Goal: Task Accomplishment & Management: Complete application form

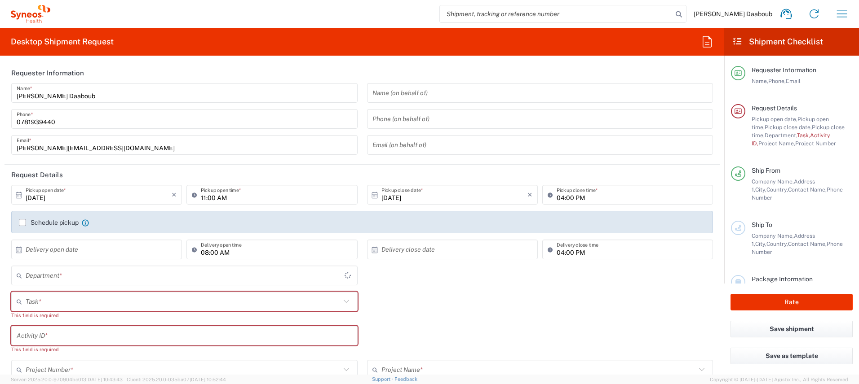
type input "4510"
type input "[GEOGRAPHIC_DATA]"
click at [507, 17] on input "search" at bounding box center [556, 13] width 233 height 17
paste input "56759511"
type input "56759511"
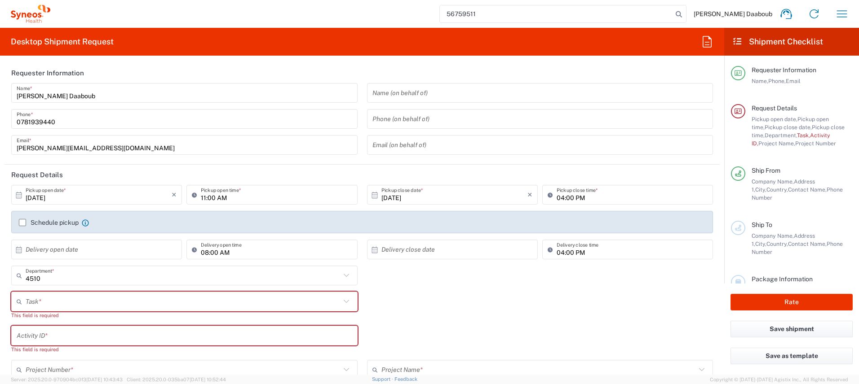
type input "Syneos Health France SARL"
type input "56759511"
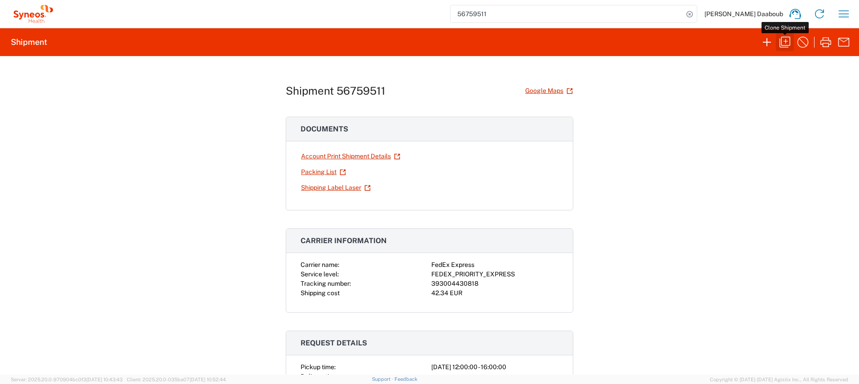
click at [781, 45] on icon "button" at bounding box center [784, 42] width 14 height 14
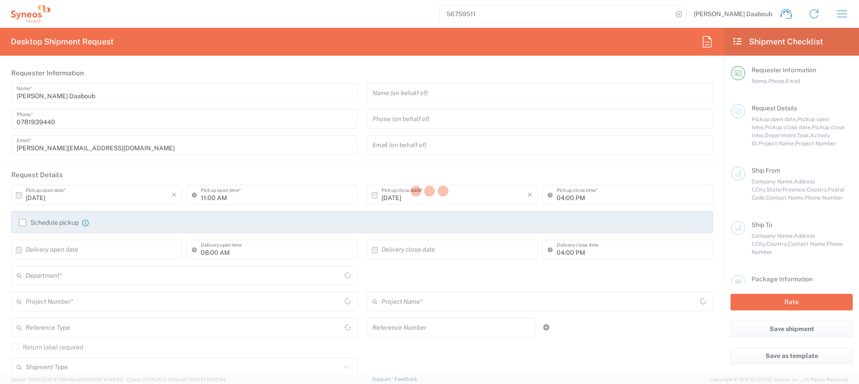
type input "12:00 PM"
type textarea "[PERSON_NAME][EMAIL_ADDRESS][DOMAIN_NAME]"
type input "Syneos Health France SARL"
type input "Syneos Health"
type input "[STREET_ADDRESS][PERSON_NAME]"
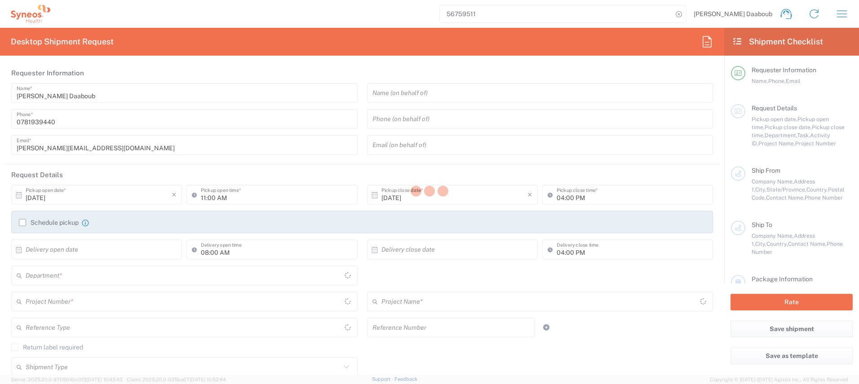
type input "UPON Building"
type input "[GEOGRAPHIC_DATA]"
type input "75014"
type input "[PERSON_NAME] Daaboub"
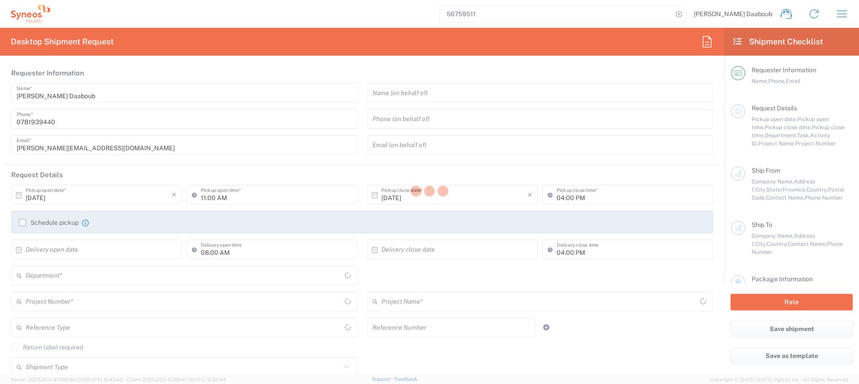
type input "0781939440"
type input "[PERSON_NAME][EMAIL_ADDRESS][DOMAIN_NAME]"
type input "[PERSON_NAME]"
type input "[STREET_ADDRESS][PERSON_NAME]"
type input "Bron"
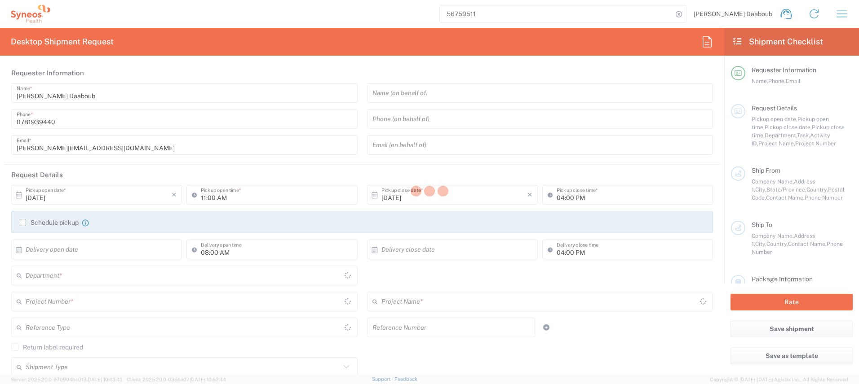
type input "[GEOGRAPHIC_DATA]"
type input "69500"
type input "[PERSON_NAME]"
type input "0768321572"
type input "[EMAIL_ADDRESS][DOMAIN_NAME]"
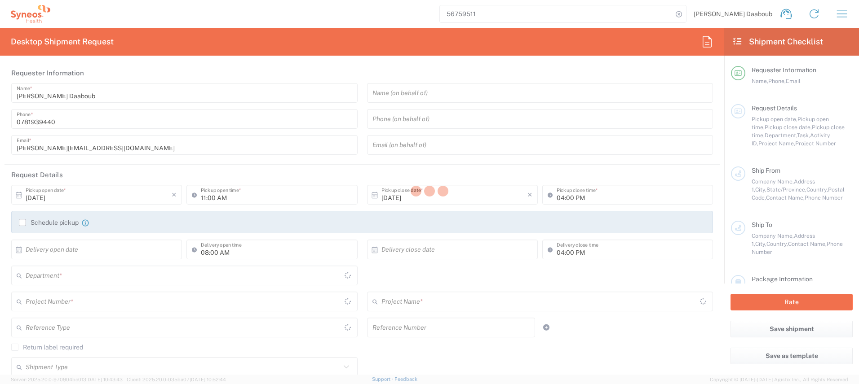
type input "Sender/Shipper"
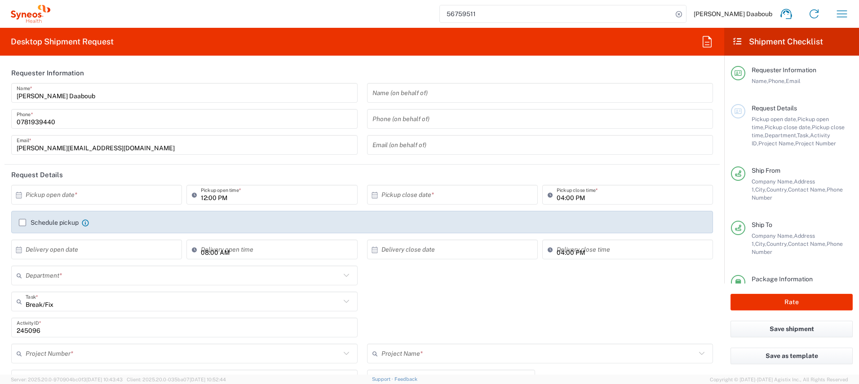
type input "Auvergne-[GEOGRAPHIC_DATA]"
type input "Your Packaging"
type input "4510"
type input "4510 DEPARTMENTAL EXPENSE"
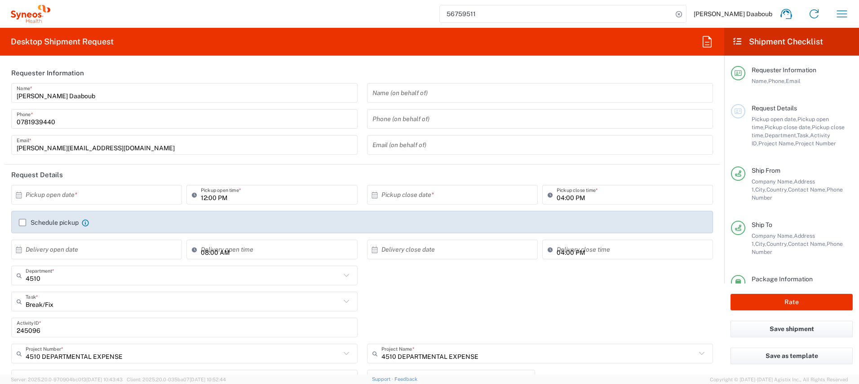
click at [108, 198] on input "text" at bounding box center [99, 195] width 146 height 16
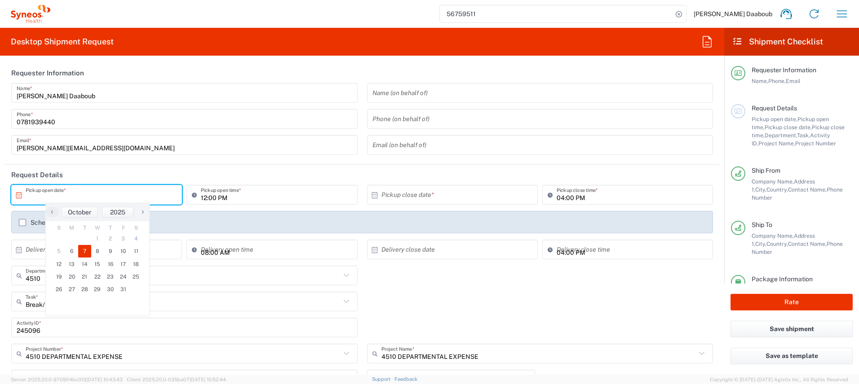
click at [87, 253] on span "7" at bounding box center [84, 251] width 13 height 13
type input "[DATE]"
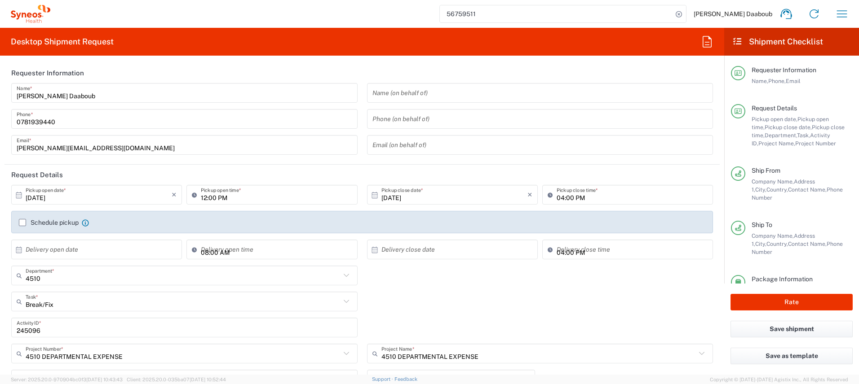
click at [198, 195] on icon at bounding box center [196, 195] width 9 height 14
click at [202, 196] on input "12:00 PM" at bounding box center [276, 195] width 151 height 16
click at [226, 196] on input "09:00 PM" at bounding box center [276, 195] width 151 height 16
type input "09:00 AM"
click at [57, 216] on div "Schedule pickup When scheduling a pickup please be sure to meet the following c…" at bounding box center [361, 222] width 701 height 22
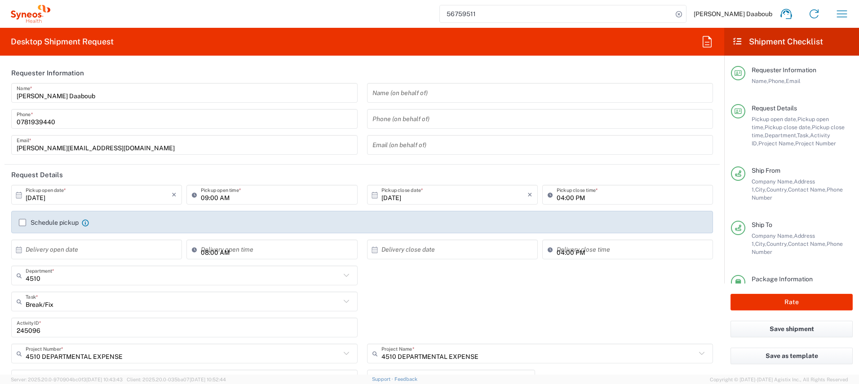
click at [56, 220] on label "Schedule pickup" at bounding box center [49, 222] width 60 height 7
click at [22, 223] on input "Schedule pickup" at bounding box center [22, 223] width 0 height 0
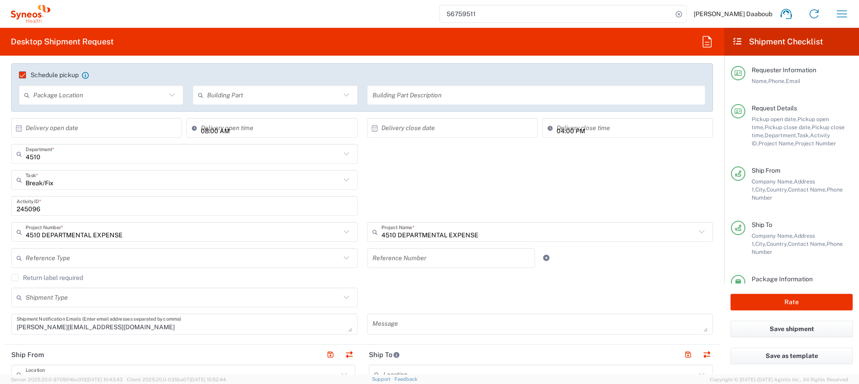
scroll to position [177, 0]
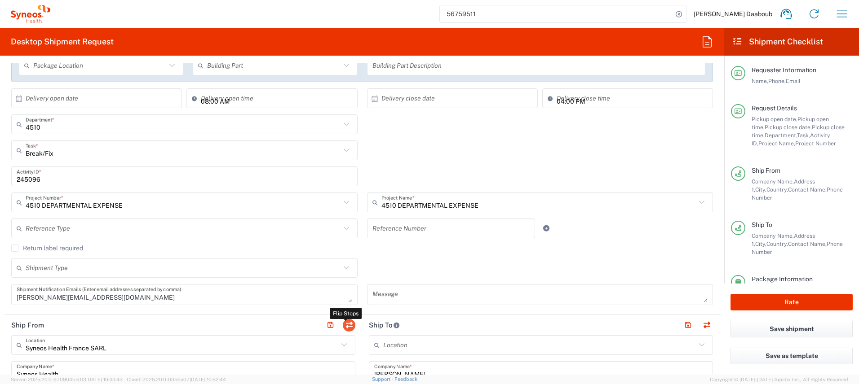
click at [349, 324] on button "button" at bounding box center [349, 325] width 13 height 13
type input "[PERSON_NAME]"
type input "[STREET_ADDRESS][PERSON_NAME]"
type input "Bron"
type input "Auvergne-[GEOGRAPHIC_DATA]"
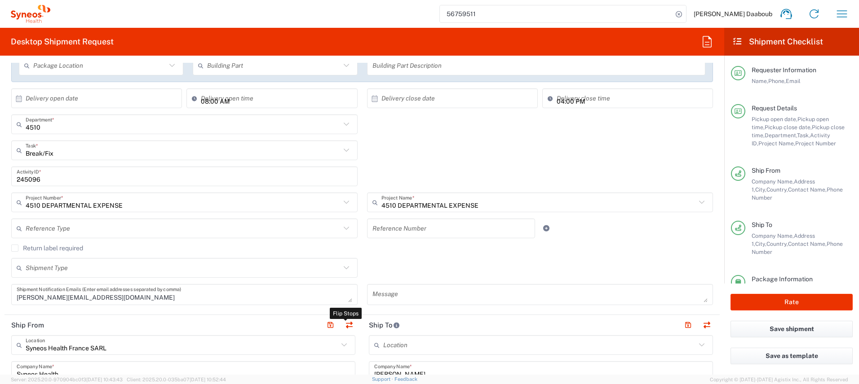
type input "69500"
type input "[PERSON_NAME]"
type input "0768321572"
type input "[EMAIL_ADDRESS][DOMAIN_NAME]"
type input "Syneos Health France SARL"
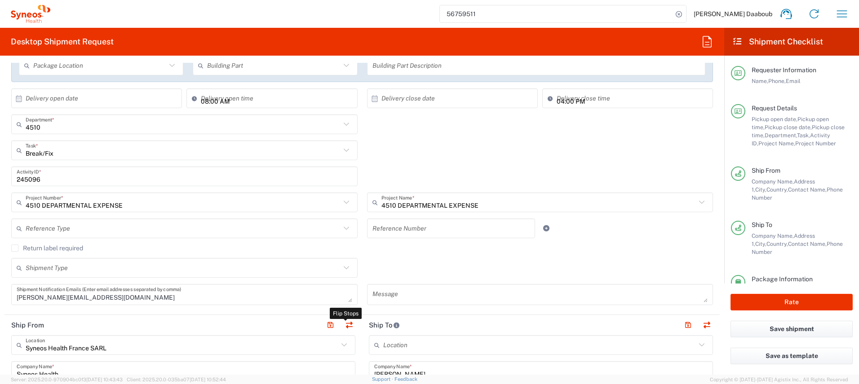
type input "Syneos Health"
type input "[STREET_ADDRESS][PERSON_NAME]"
type input "UPON Building"
type input "[GEOGRAPHIC_DATA]"
type input "75014"
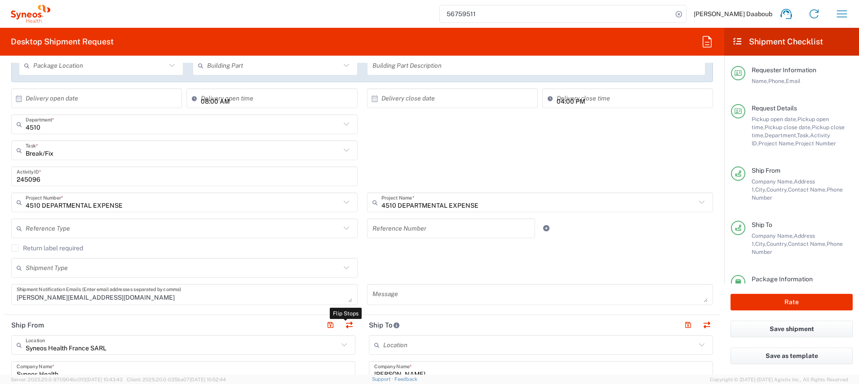
type input "[PERSON_NAME] Daaboub"
type input "0781939440"
type input "[PERSON_NAME][EMAIL_ADDRESS][DOMAIN_NAME]"
type input "TIN"
type input "410 662 779 00041"
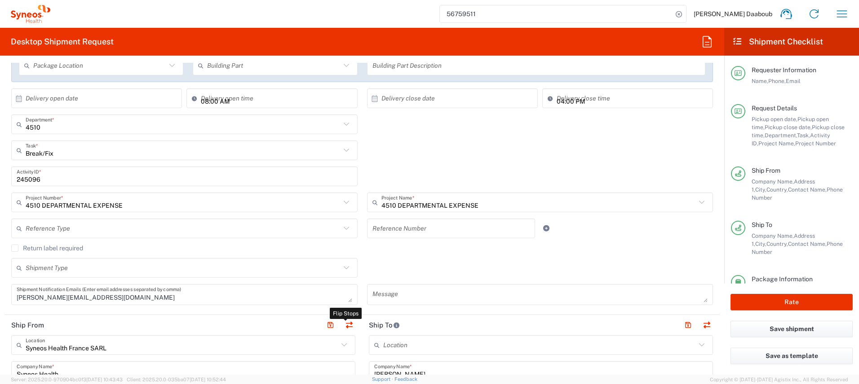
type input "EORI"
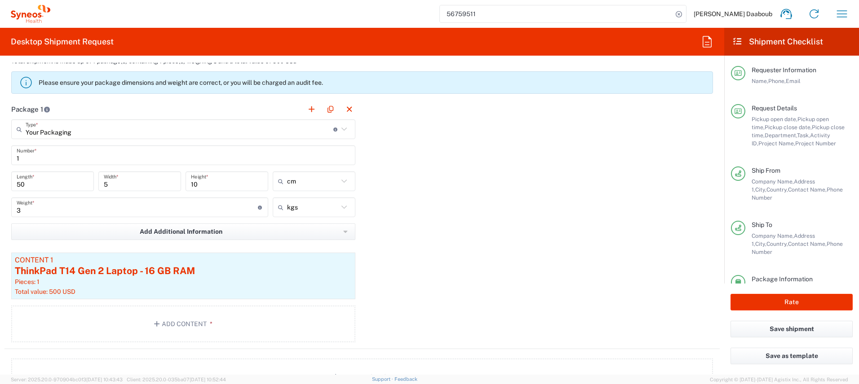
scroll to position [668, 0]
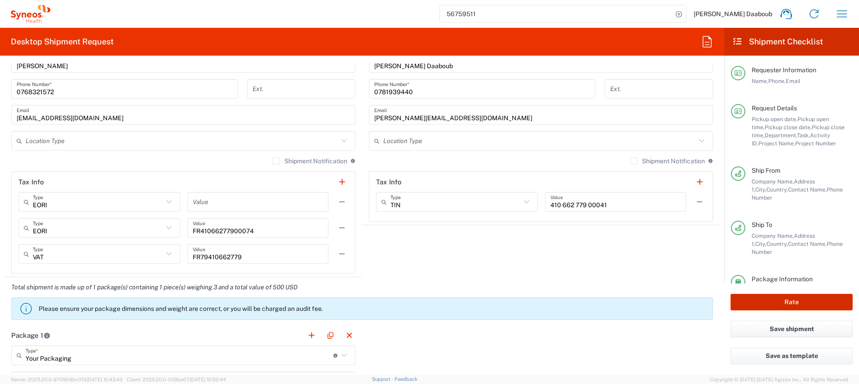
click at [779, 306] on button "Rate" at bounding box center [791, 302] width 122 height 17
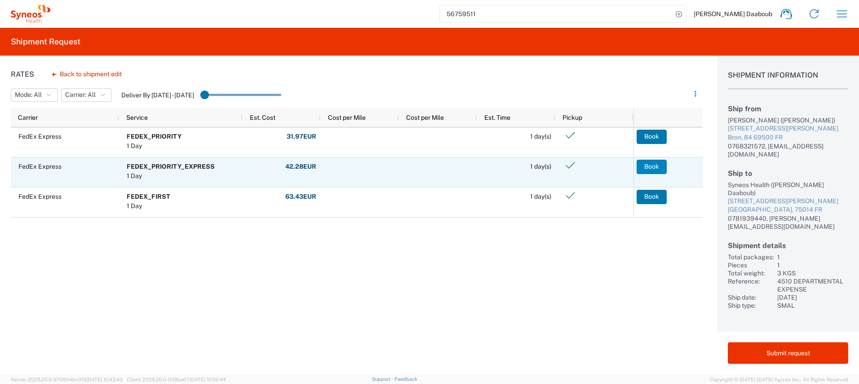
click at [649, 167] on button "Book" at bounding box center [651, 167] width 30 height 14
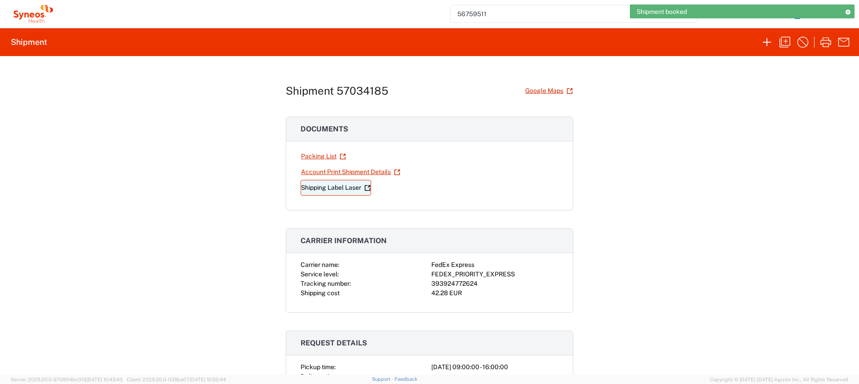
click at [315, 187] on link "Shipping Label Laser" at bounding box center [335, 188] width 71 height 16
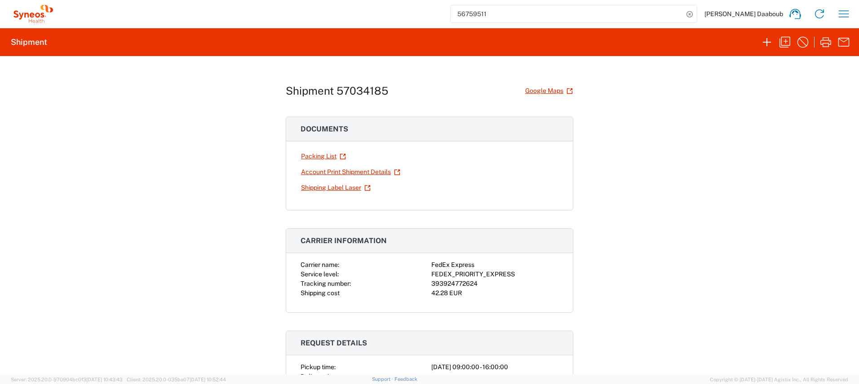
click at [538, 16] on input "56759511" at bounding box center [566, 13] width 233 height 17
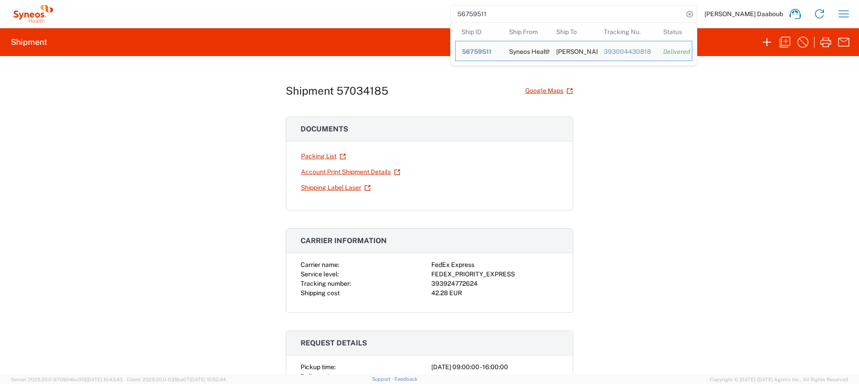
click at [537, 16] on input "56759511" at bounding box center [566, 13] width 233 height 17
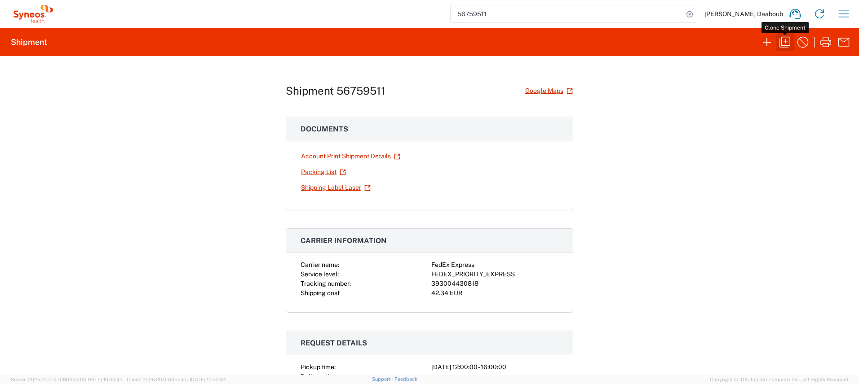
click at [785, 44] on icon "button" at bounding box center [784, 42] width 14 height 14
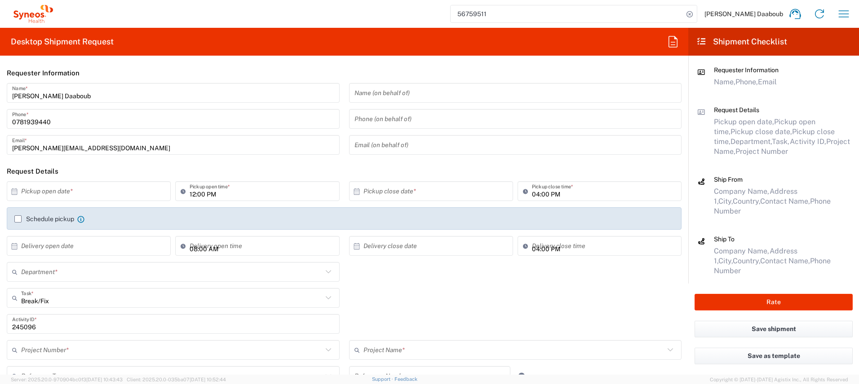
type input "Your Packaging"
type input "Auvergne-[GEOGRAPHIC_DATA]"
type input "4510"
type input "4510 DEPARTMENTAL EXPENSE"
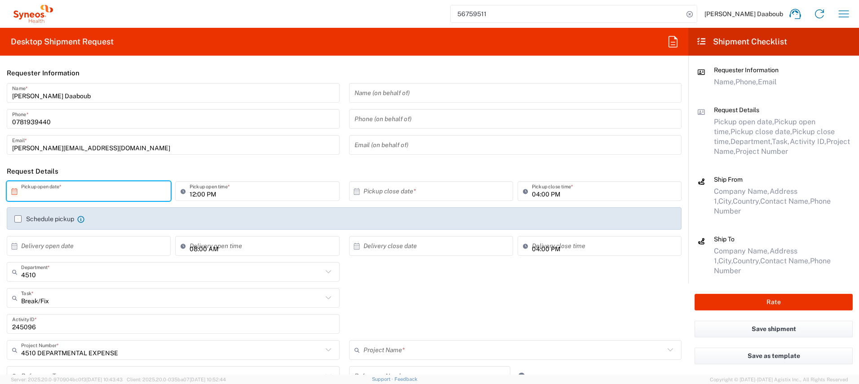
click at [56, 198] on input "text" at bounding box center [90, 192] width 139 height 16
type input "4510 DEPARTMENTAL EXPENSE"
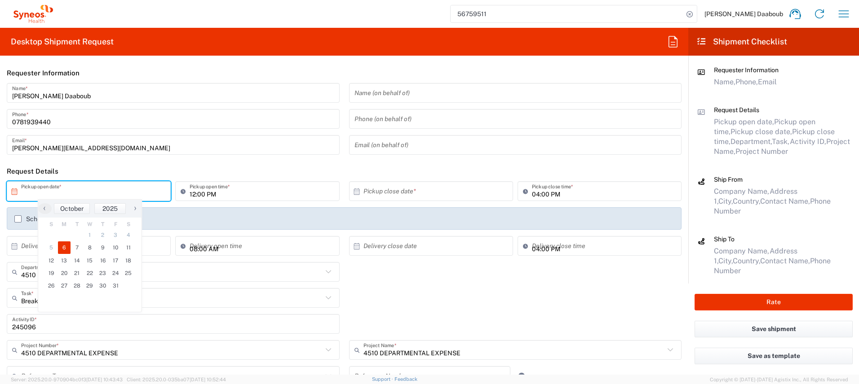
click at [66, 253] on span "6" at bounding box center [64, 248] width 13 height 13
type input "[DATE]"
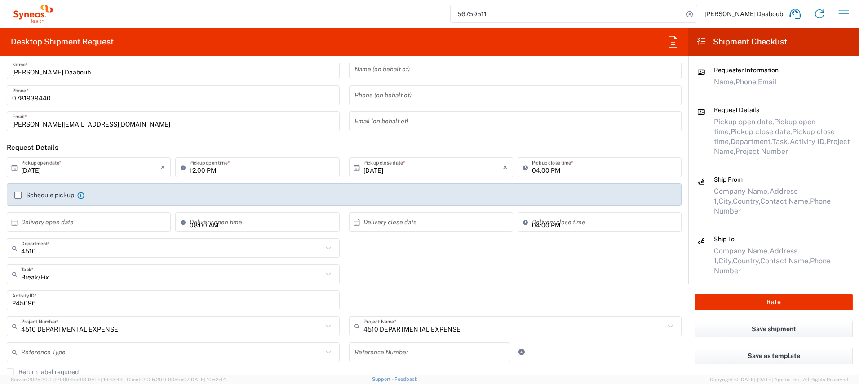
scroll to position [150, 0]
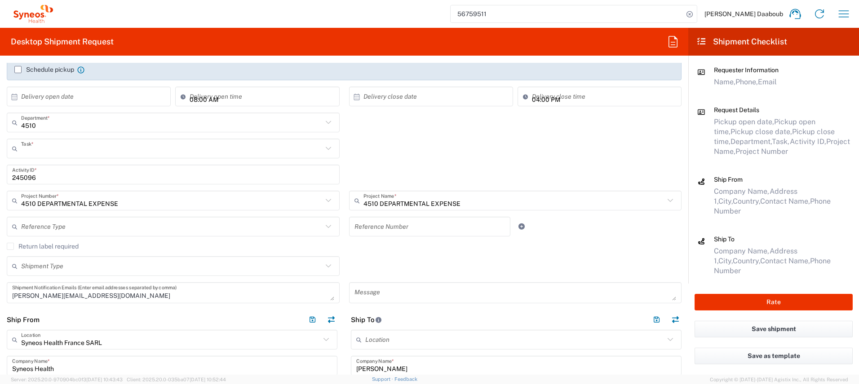
click at [43, 151] on input "text" at bounding box center [171, 149] width 301 height 16
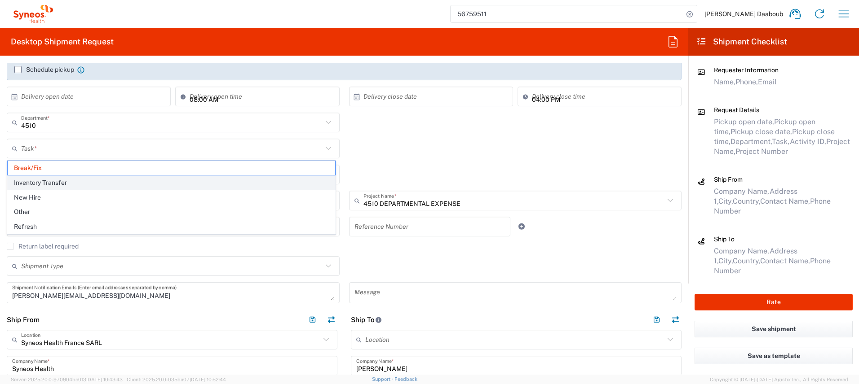
click at [41, 183] on span "Inventory Transfer" at bounding box center [171, 183] width 327 height 14
type input "Inventory Transfer"
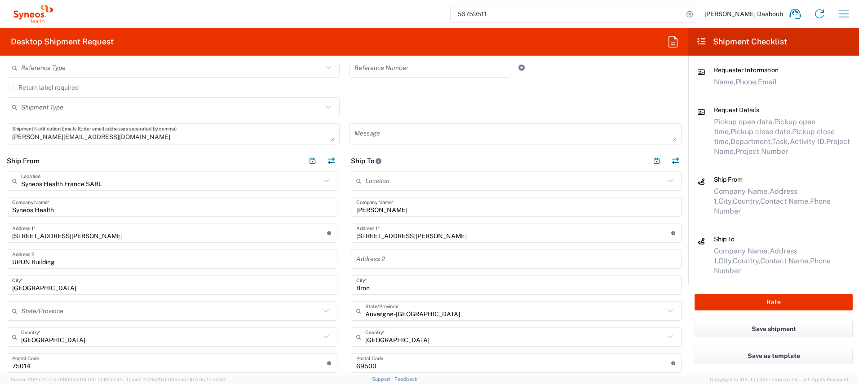
scroll to position [310, 0]
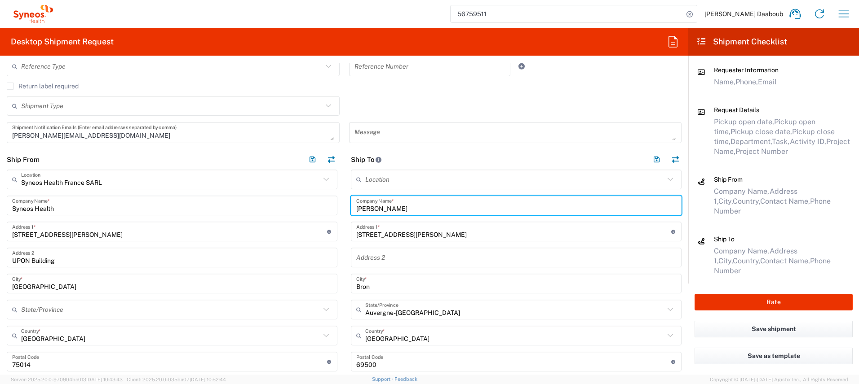
click at [393, 208] on input "[PERSON_NAME]" at bounding box center [516, 206] width 320 height 16
click at [392, 208] on input "[PERSON_NAME]" at bounding box center [516, 206] width 320 height 16
click at [393, 236] on input "[STREET_ADDRESS][PERSON_NAME]" at bounding box center [513, 232] width 315 height 16
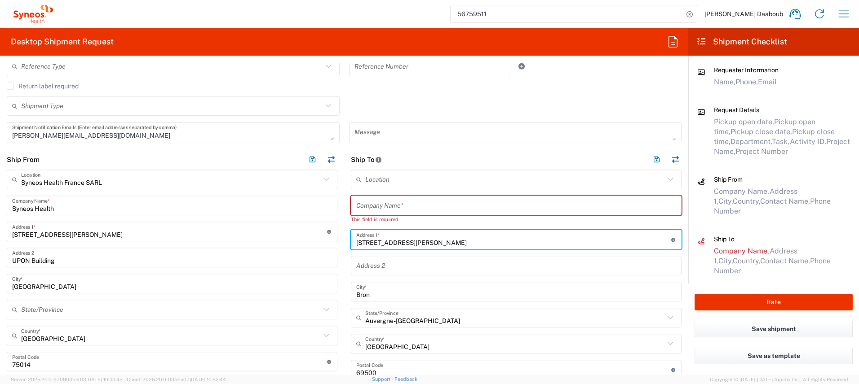
click at [393, 236] on input "[STREET_ADDRESS][PERSON_NAME]" at bounding box center [513, 240] width 315 height 16
click at [367, 300] on div "Bron City *" at bounding box center [516, 292] width 331 height 20
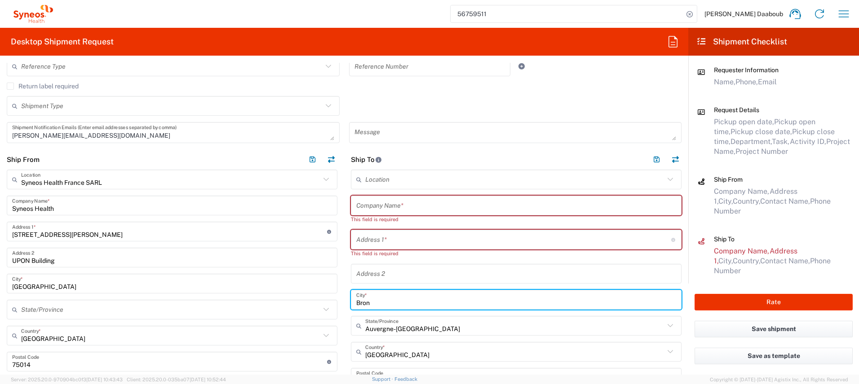
click at [367, 300] on input "Bron" at bounding box center [516, 300] width 320 height 16
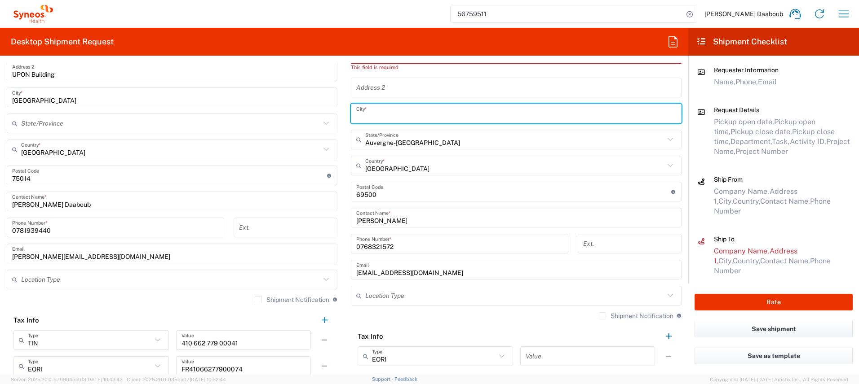
click at [372, 190] on div "Postal Code Enter Postal Code here" at bounding box center [516, 192] width 331 height 20
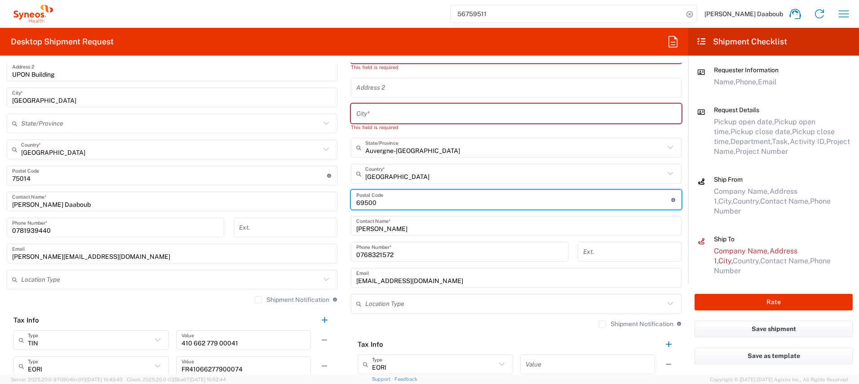
click at [372, 190] on div "Postal Code Enter Postal Code here" at bounding box center [516, 200] width 331 height 20
click at [371, 199] on input "undefined" at bounding box center [513, 200] width 315 height 16
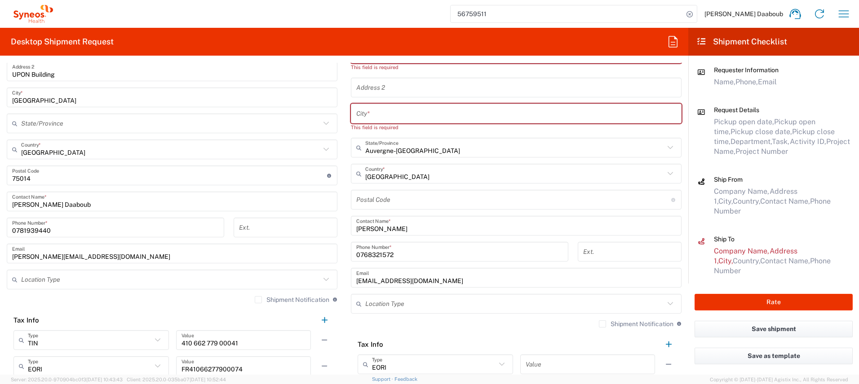
click at [362, 236] on div "Location [PERSON_NAME] LLC-[GEOGRAPHIC_DATA] [GEOGRAPHIC_DATA] [GEOGRAPHIC_DATA…" at bounding box center [516, 181] width 331 height 397
click at [364, 230] on input "[PERSON_NAME]" at bounding box center [516, 226] width 320 height 16
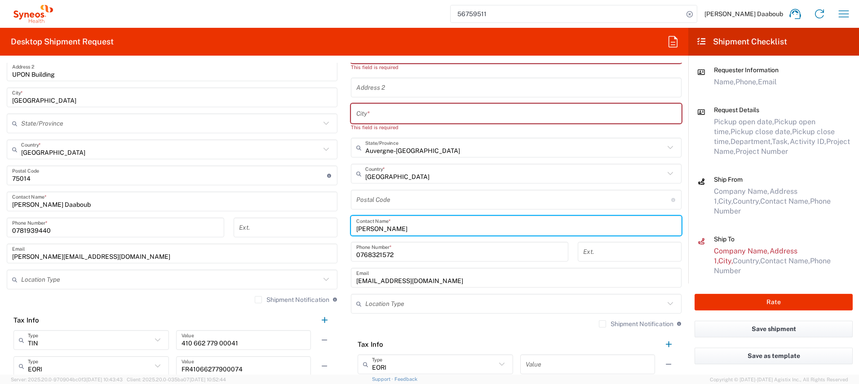
click at [364, 230] on input "[PERSON_NAME]" at bounding box center [516, 226] width 320 height 16
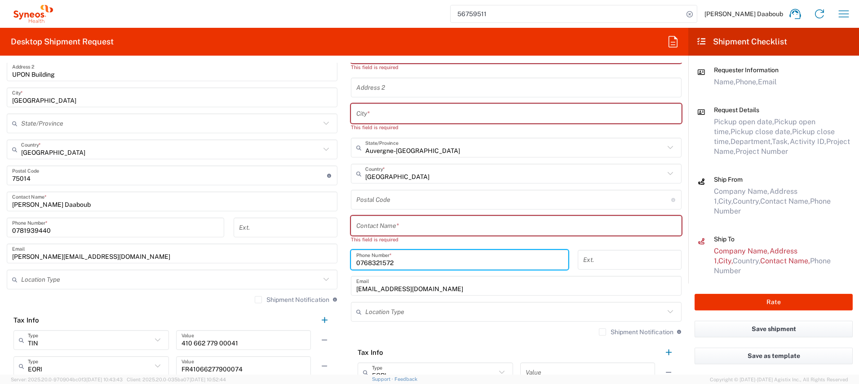
click at [369, 256] on input "0768321572" at bounding box center [459, 260] width 207 height 16
click at [363, 291] on input "[EMAIL_ADDRESS][DOMAIN_NAME]" at bounding box center [516, 286] width 320 height 16
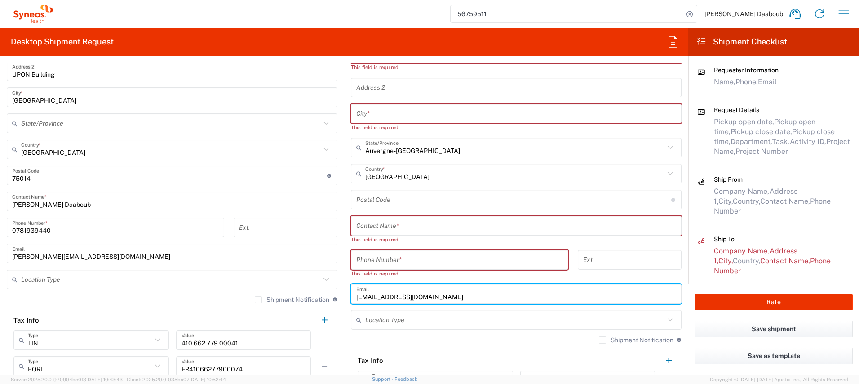
click at [363, 291] on input "[EMAIL_ADDRESS][DOMAIN_NAME]" at bounding box center [516, 295] width 320 height 16
click at [391, 177] on input "text" at bounding box center [514, 174] width 299 height 16
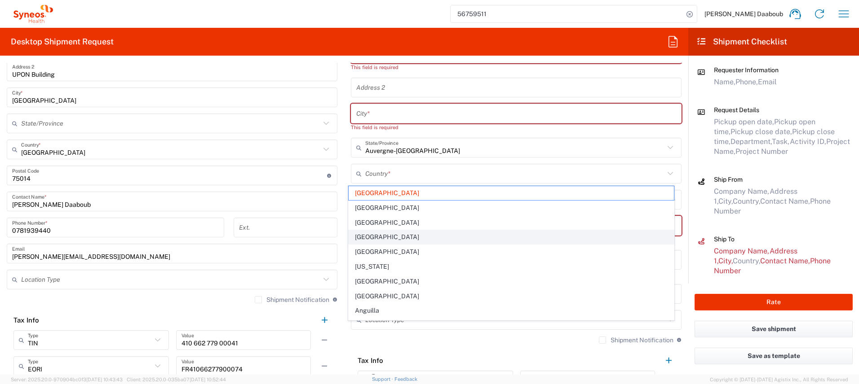
click at [349, 231] on span "[GEOGRAPHIC_DATA]" at bounding box center [511, 237] width 326 height 14
type input "[GEOGRAPHIC_DATA]"
type input "Sender/Shipper"
type input "Delivery Duty Paid"
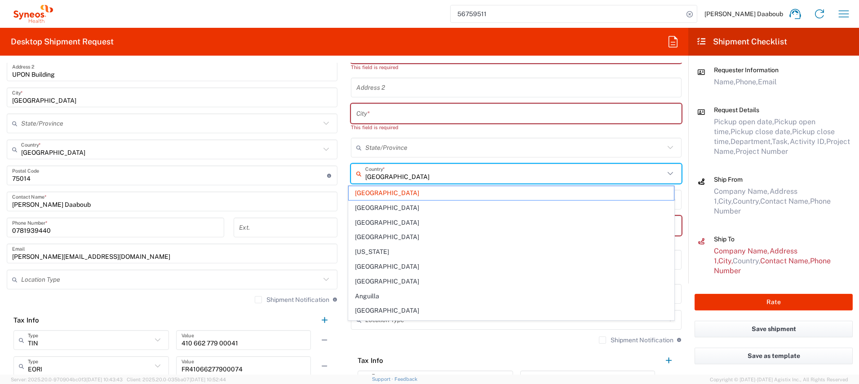
click at [396, 176] on input "[GEOGRAPHIC_DATA]" at bounding box center [514, 174] width 299 height 16
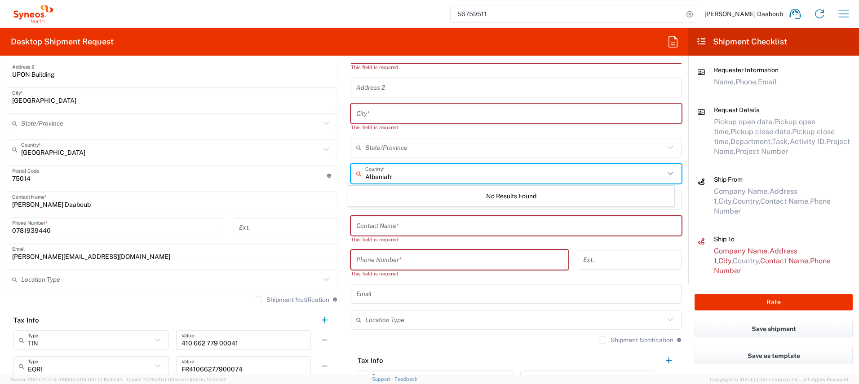
click at [378, 173] on input "Albaniafr" at bounding box center [514, 174] width 299 height 16
click at [377, 173] on input "Albaniafr" at bounding box center [514, 174] width 299 height 16
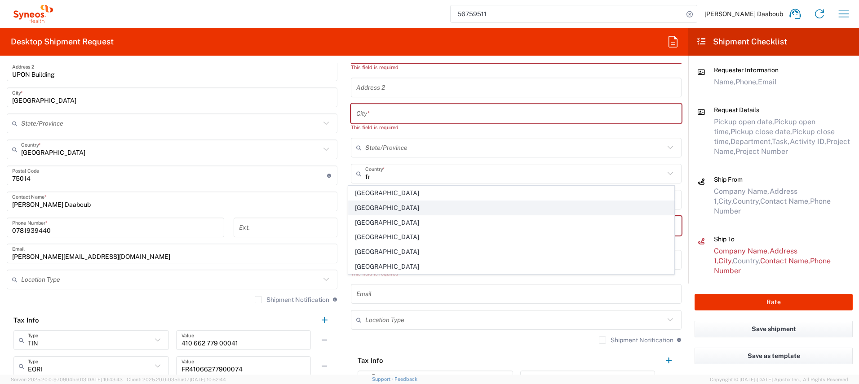
click at [371, 206] on span "[GEOGRAPHIC_DATA]" at bounding box center [511, 208] width 326 height 14
type input "[GEOGRAPHIC_DATA]"
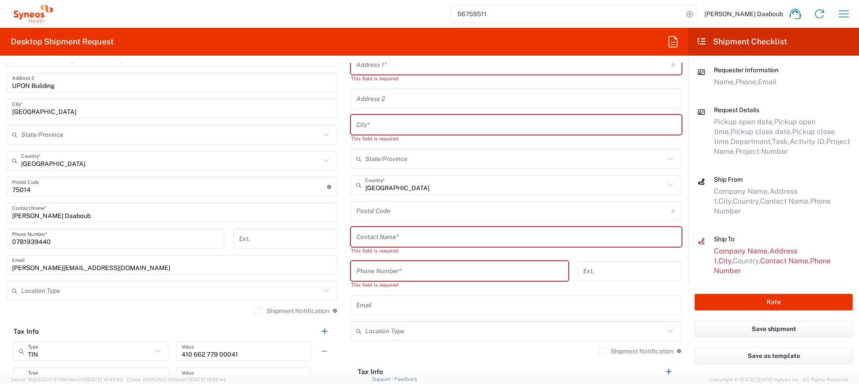
scroll to position [181, 0]
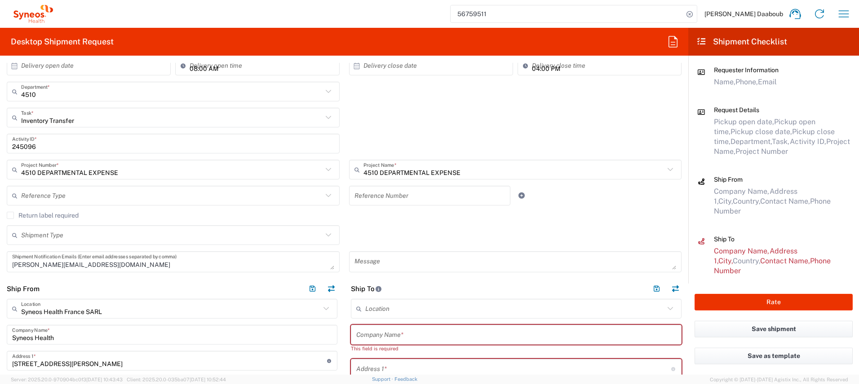
click at [385, 341] on input "text" at bounding box center [516, 335] width 320 height 16
paste input "[PERSON_NAME]"
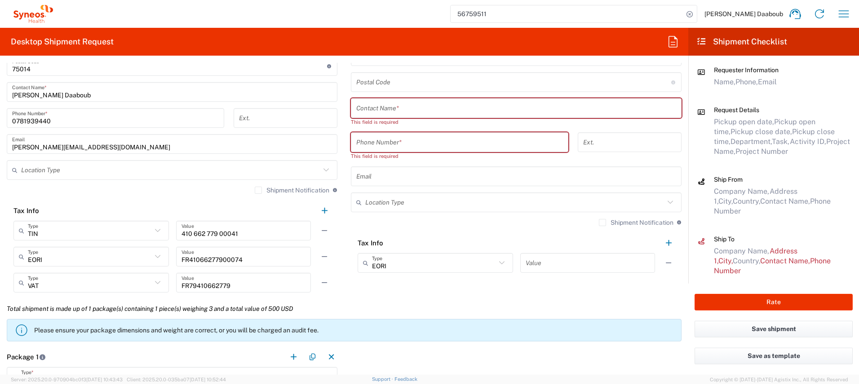
scroll to position [609, 0]
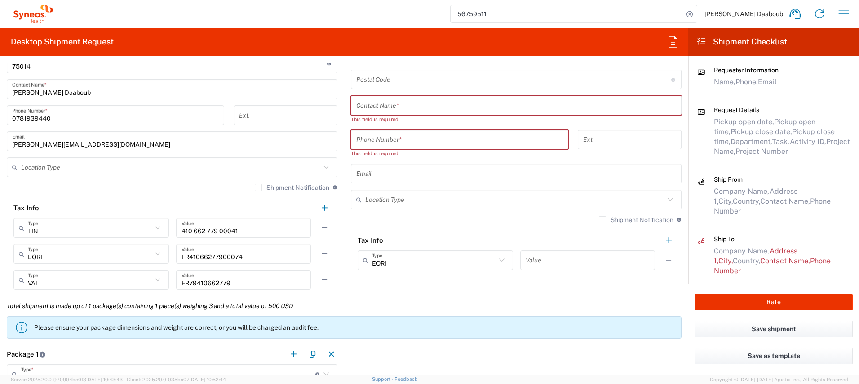
type input "[PERSON_NAME]"
click at [385, 110] on input "text" at bounding box center [516, 106] width 320 height 16
paste input "[PERSON_NAME]"
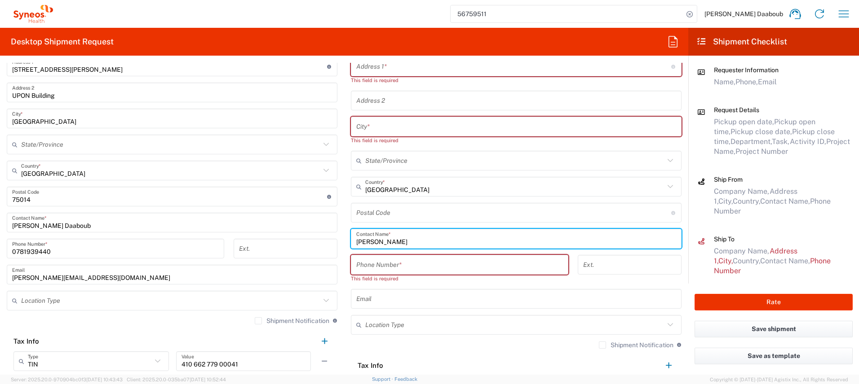
scroll to position [428, 0]
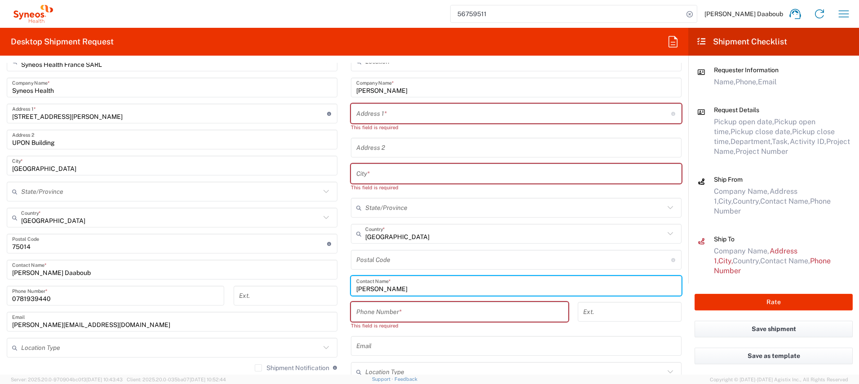
type input "[PERSON_NAME]"
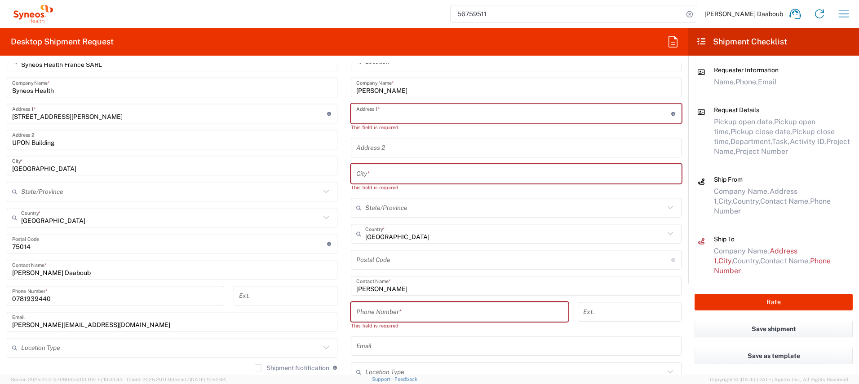
click at [400, 114] on input "text" at bounding box center [513, 114] width 315 height 16
paste input "[STREET_ADDRESS]"
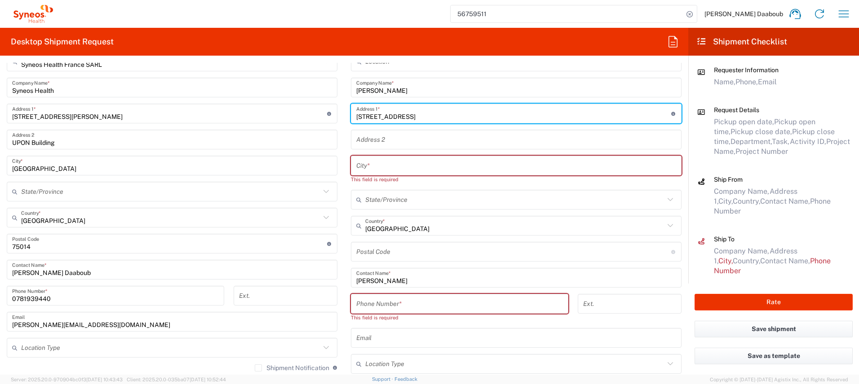
type input "[STREET_ADDRESS]"
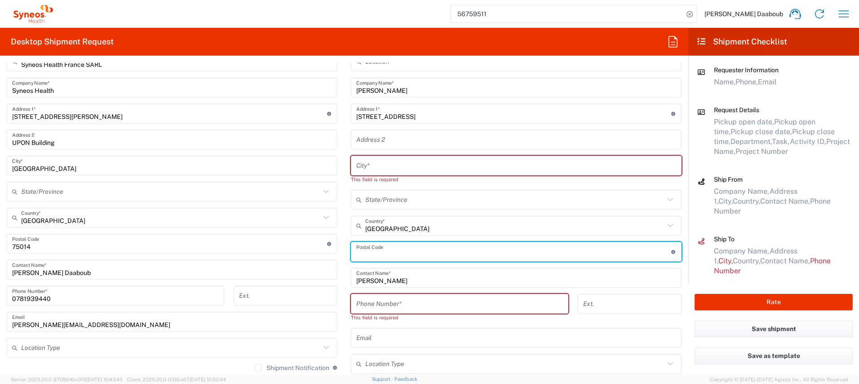
click at [383, 247] on input "undefined" at bounding box center [513, 252] width 315 height 16
paste input "08300"
type input "08300"
click at [375, 170] on input "text" at bounding box center [516, 166] width 320 height 16
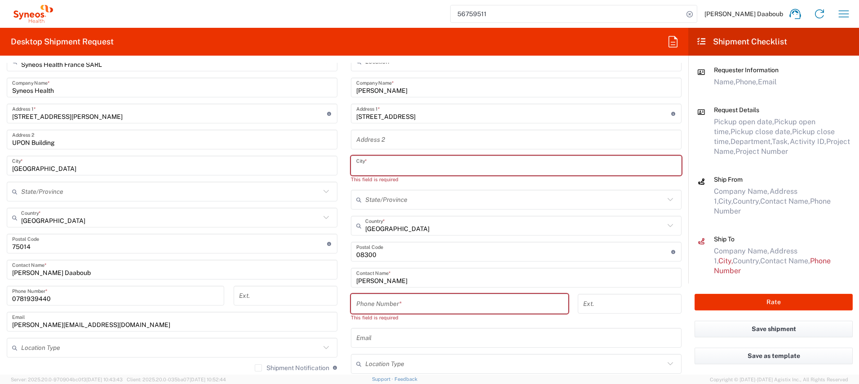
paste input "Rethel"
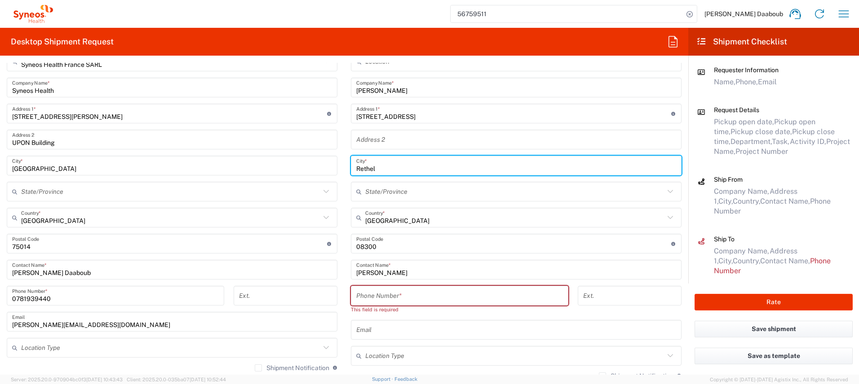
type input "Rethel"
click at [383, 292] on input "tel" at bounding box center [459, 296] width 207 height 16
paste input "0621105369"
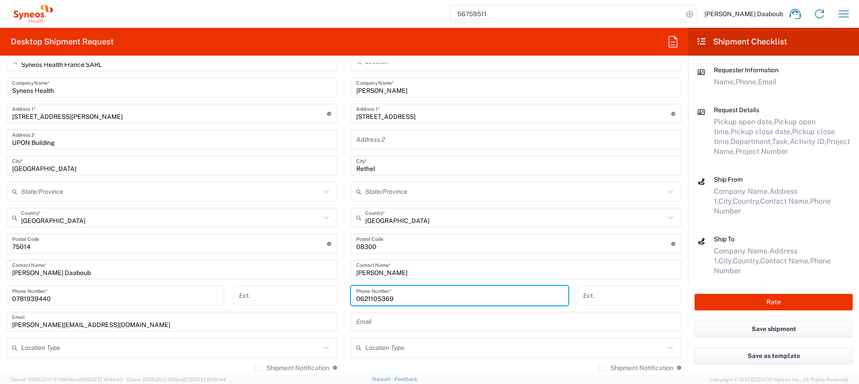
type input "0621105369"
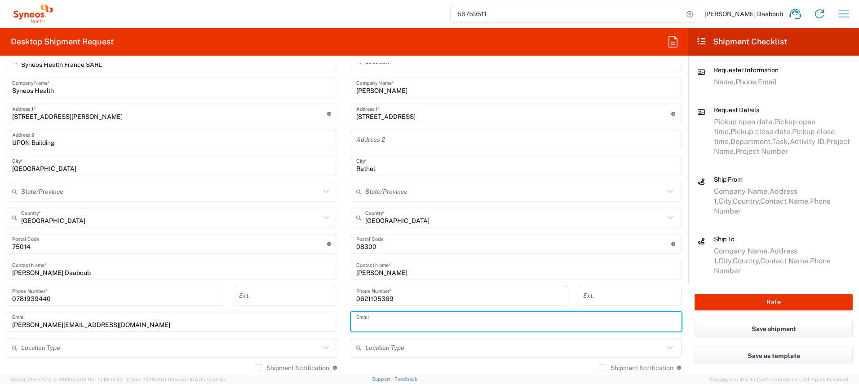
click at [387, 323] on input "text" at bounding box center [516, 322] width 320 height 16
paste input "[EMAIL_ADDRESS][DOMAIN_NAME]"
type input "[EMAIL_ADDRESS][DOMAIN_NAME]"
click at [719, 300] on button "Rate" at bounding box center [773, 302] width 158 height 17
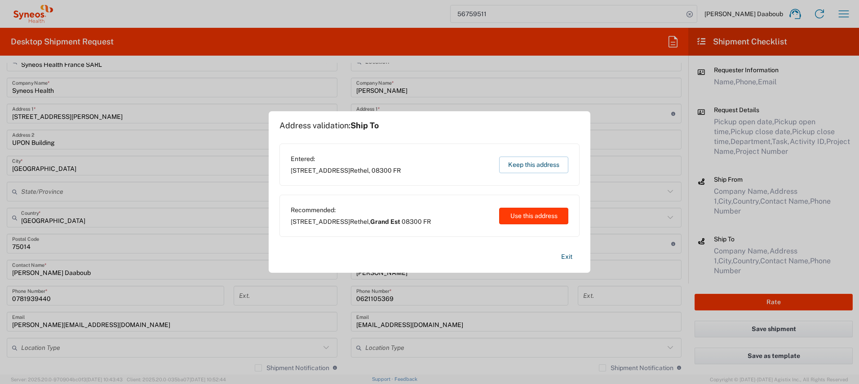
click at [518, 214] on button "Use this address" at bounding box center [533, 216] width 69 height 17
type input "Grand Est"
type input "[GEOGRAPHIC_DATA]"
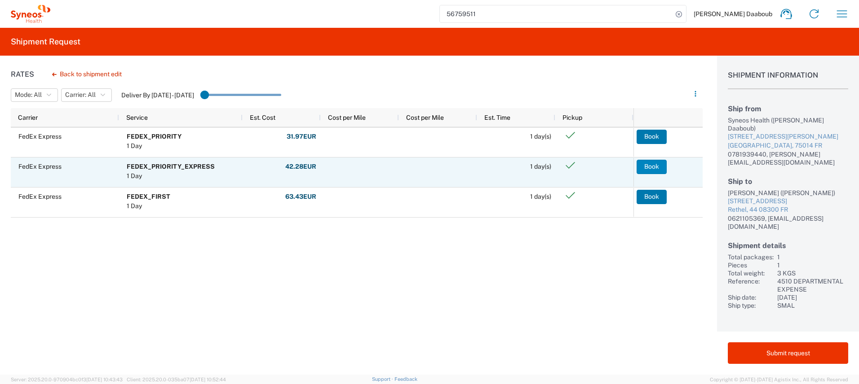
click at [650, 164] on button "Book" at bounding box center [651, 167] width 30 height 14
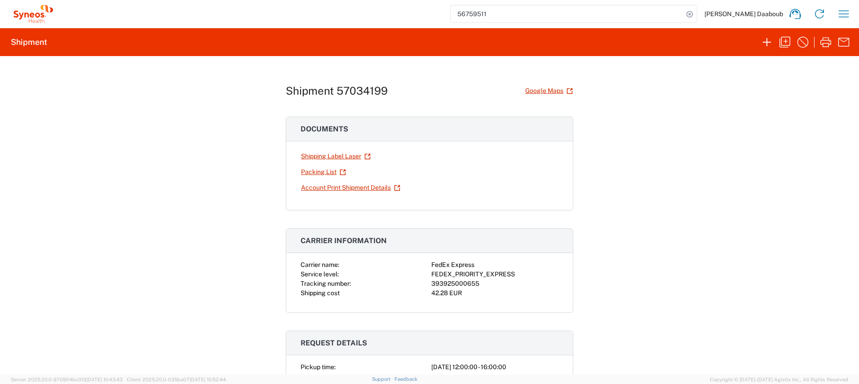
click at [462, 284] on div "393925000655" at bounding box center [494, 283] width 127 height 9
click at [343, 160] on link "Shipping Label Laser" at bounding box center [335, 157] width 71 height 16
click at [789, 48] on icon "button" at bounding box center [784, 42] width 14 height 14
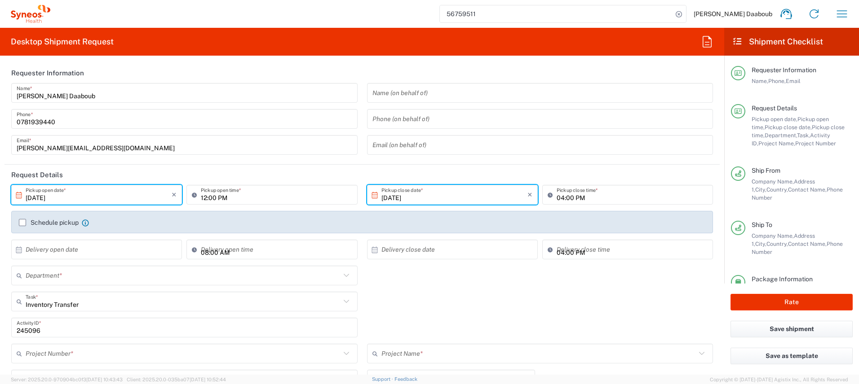
type input "Your Packaging"
type input "4510 DEPARTMENTAL EXPENSE"
type input "4510"
type input "Grand Est"
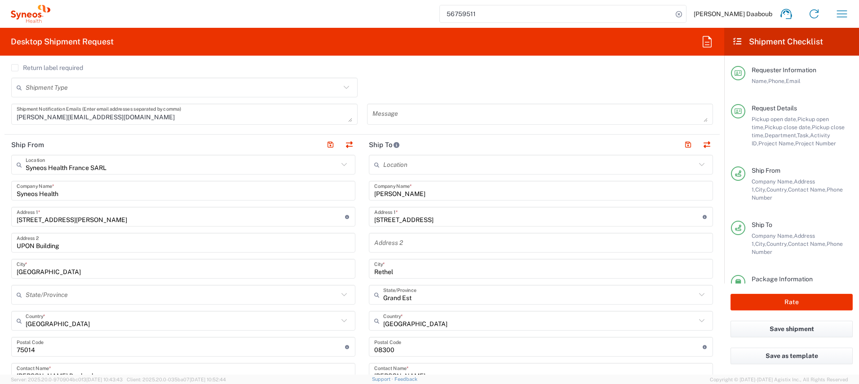
scroll to position [367, 0]
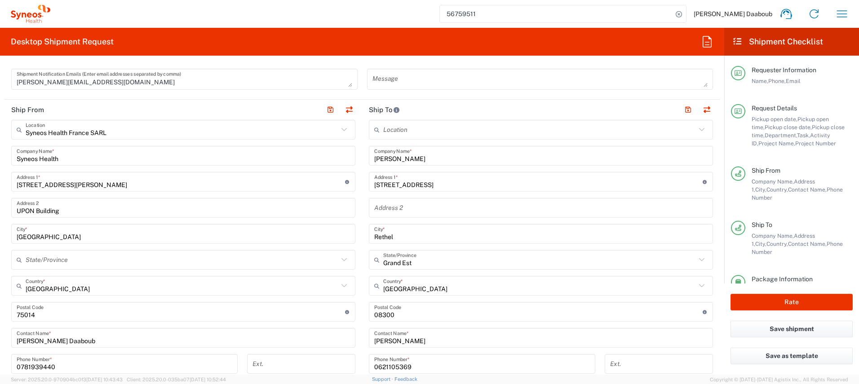
click at [400, 155] on input "[PERSON_NAME]" at bounding box center [540, 156] width 333 height 16
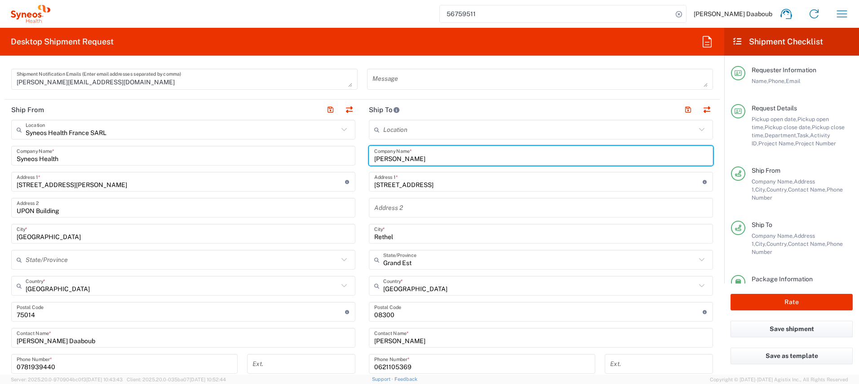
click at [400, 155] on input "[PERSON_NAME]" at bounding box center [540, 156] width 333 height 16
click at [399, 155] on input "[PERSON_NAME]" at bounding box center [540, 156] width 333 height 16
click at [405, 183] on input "[STREET_ADDRESS]" at bounding box center [538, 182] width 328 height 16
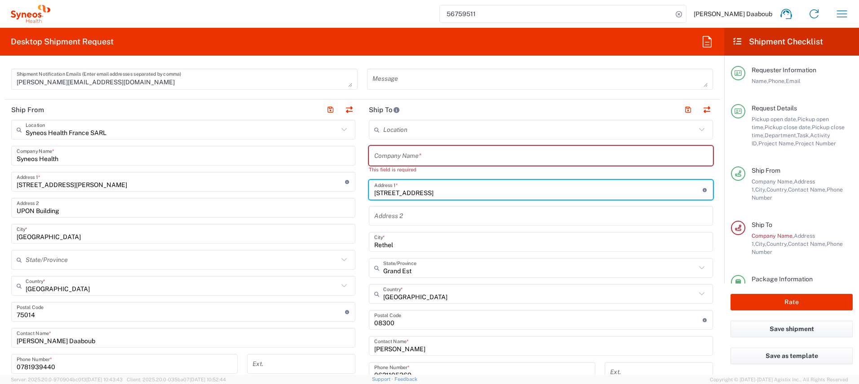
click at [404, 183] on input "[STREET_ADDRESS]" at bounding box center [538, 190] width 328 height 16
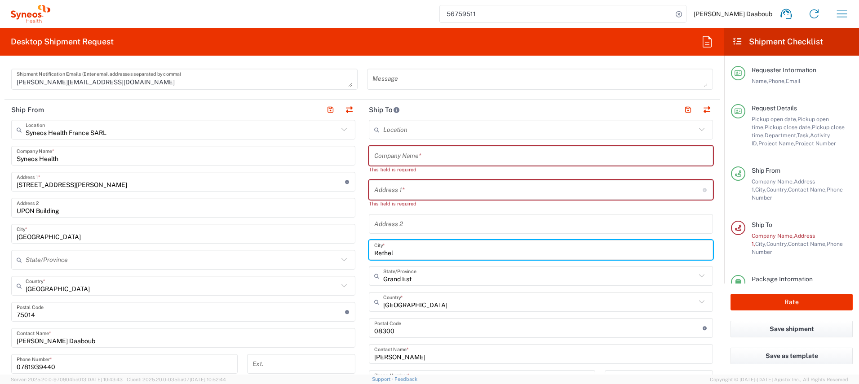
click at [388, 241] on div "Rethel City *" at bounding box center [541, 250] width 344 height 20
click at [388, 243] on input "Rethel" at bounding box center [540, 251] width 333 height 16
click at [389, 254] on input "Rethel" at bounding box center [540, 251] width 333 height 16
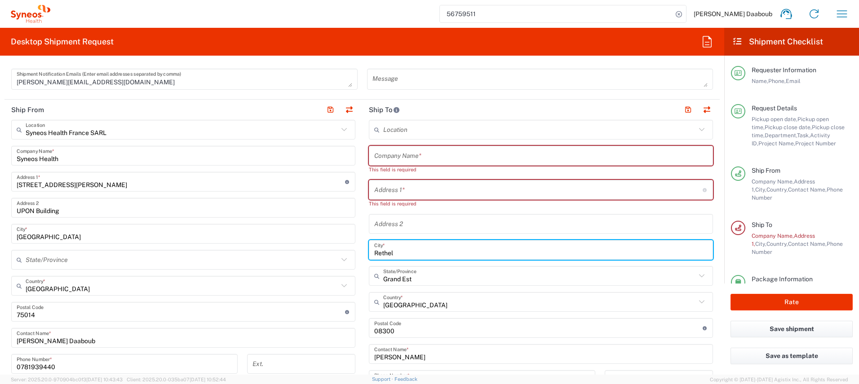
click at [389, 254] on input "Rethel" at bounding box center [540, 251] width 333 height 16
click at [395, 322] on div "Location [PERSON_NAME] LLC-[GEOGRAPHIC_DATA] [GEOGRAPHIC_DATA] [GEOGRAPHIC_DATA…" at bounding box center [541, 316] width 344 height 393
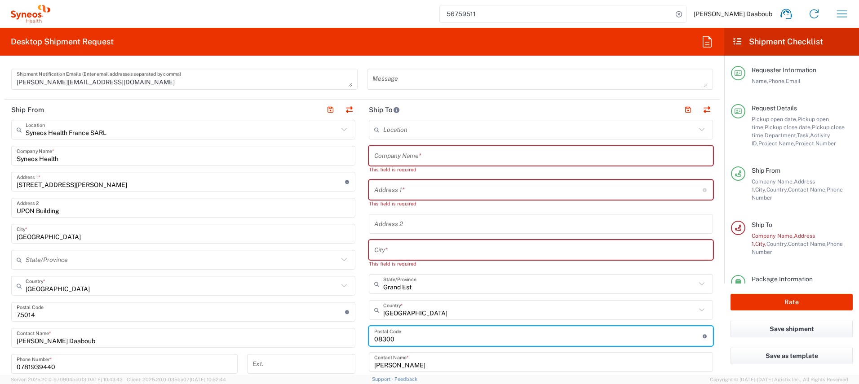
click at [387, 339] on input "undefined" at bounding box center [538, 337] width 328 height 16
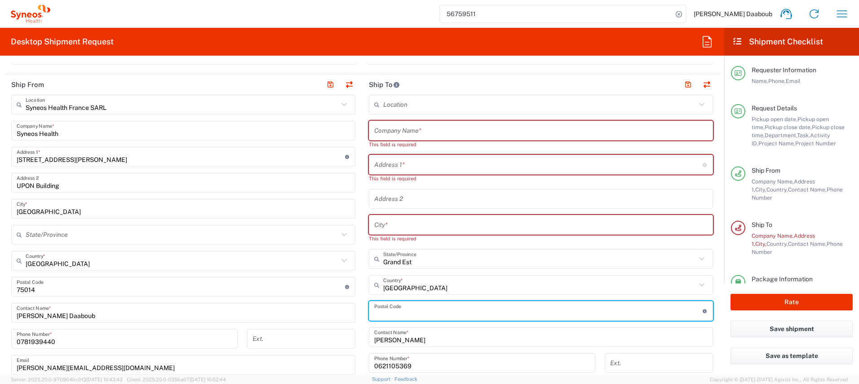
scroll to position [446, 0]
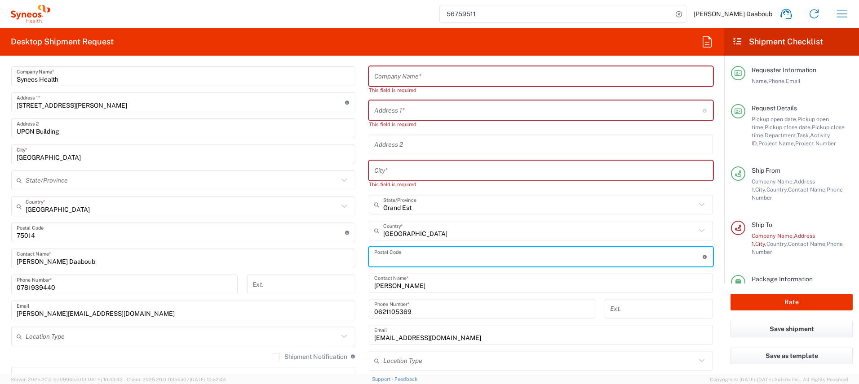
click at [400, 289] on input "[PERSON_NAME]" at bounding box center [540, 283] width 333 height 16
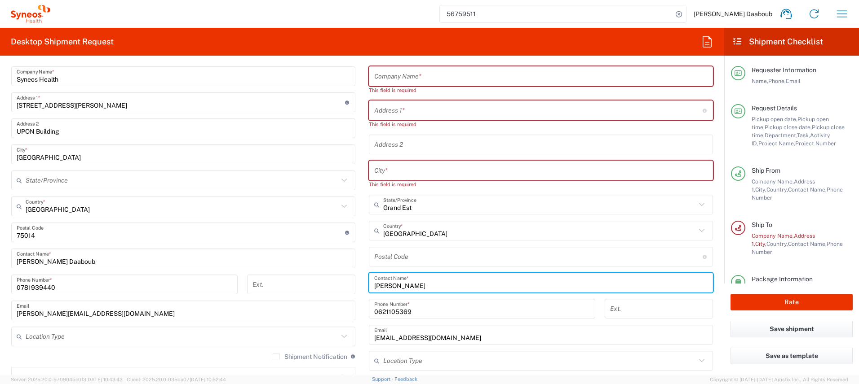
click at [399, 289] on input "[PERSON_NAME]" at bounding box center [540, 283] width 333 height 16
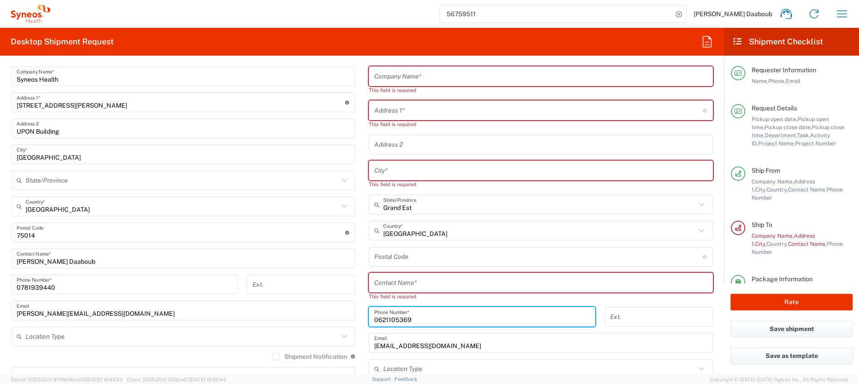
click at [398, 313] on input "0621105369" at bounding box center [482, 317] width 216 height 16
click at [399, 346] on input "[EMAIL_ADDRESS][DOMAIN_NAME]" at bounding box center [540, 343] width 333 height 16
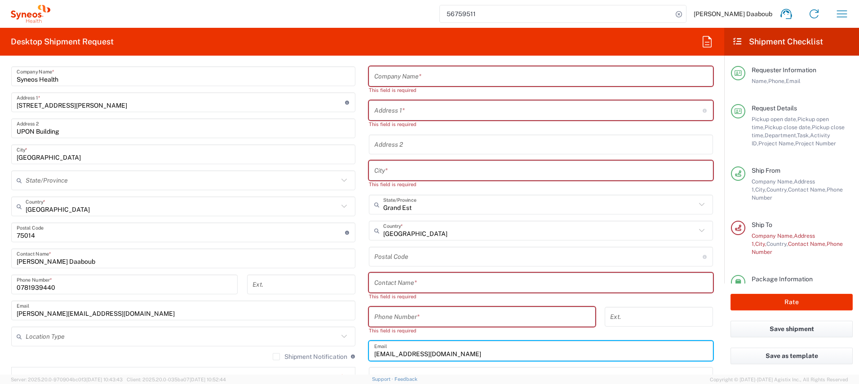
click at [397, 355] on input "[EMAIL_ADDRESS][DOMAIN_NAME]" at bounding box center [540, 352] width 333 height 16
click at [393, 229] on input "text" at bounding box center [539, 231] width 313 height 16
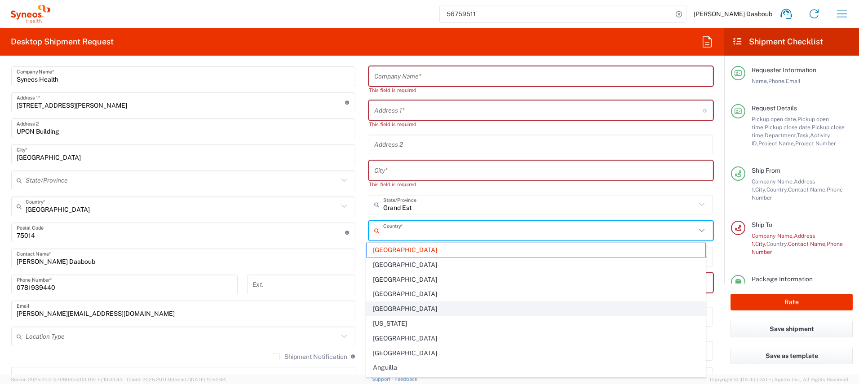
click at [384, 310] on span "[GEOGRAPHIC_DATA]" at bounding box center [535, 309] width 339 height 14
type input "[GEOGRAPHIC_DATA]"
type input "Sender/Shipper"
type input "Delivery Duty Paid"
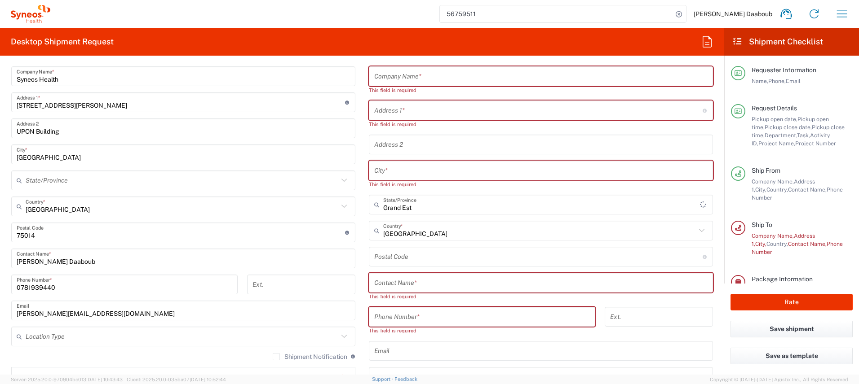
type input "El Tarf"
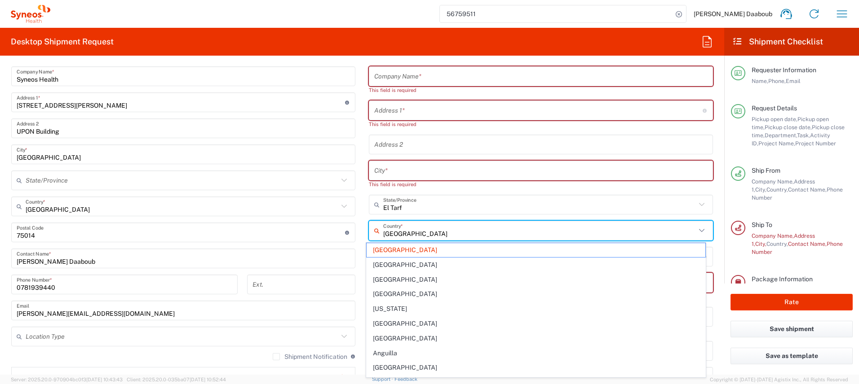
click at [397, 227] on input "[GEOGRAPHIC_DATA]" at bounding box center [539, 231] width 313 height 16
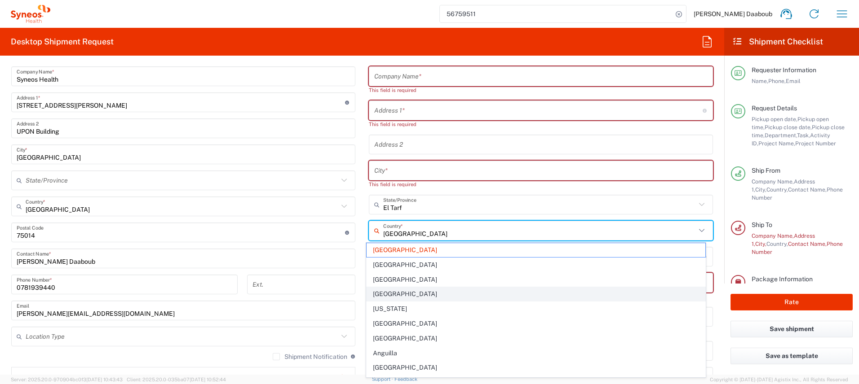
click at [387, 295] on span "[GEOGRAPHIC_DATA]" at bounding box center [535, 294] width 339 height 14
type input "[GEOGRAPHIC_DATA]"
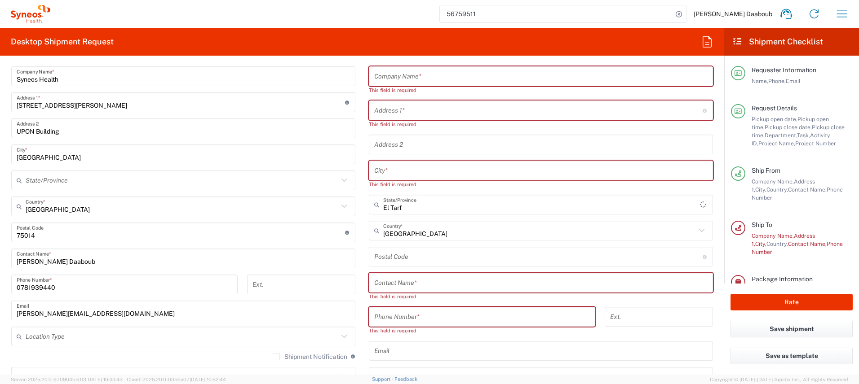
type input "Qarku i Fierit"
click at [400, 233] on input "[GEOGRAPHIC_DATA]" at bounding box center [539, 231] width 313 height 16
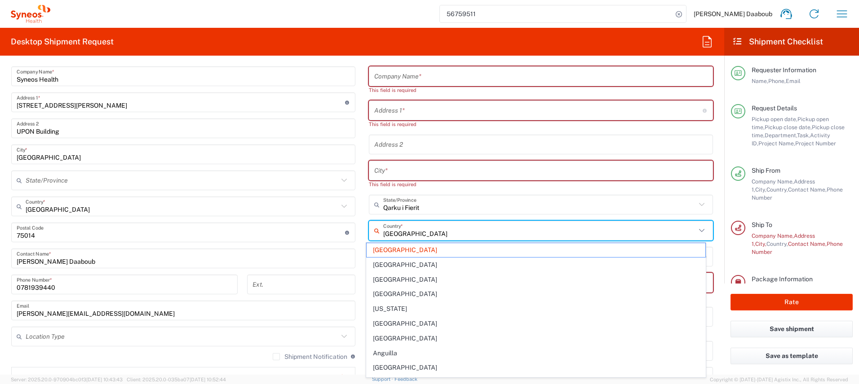
click at [399, 265] on span "[GEOGRAPHIC_DATA]" at bounding box center [535, 265] width 339 height 14
type input "[GEOGRAPHIC_DATA]"
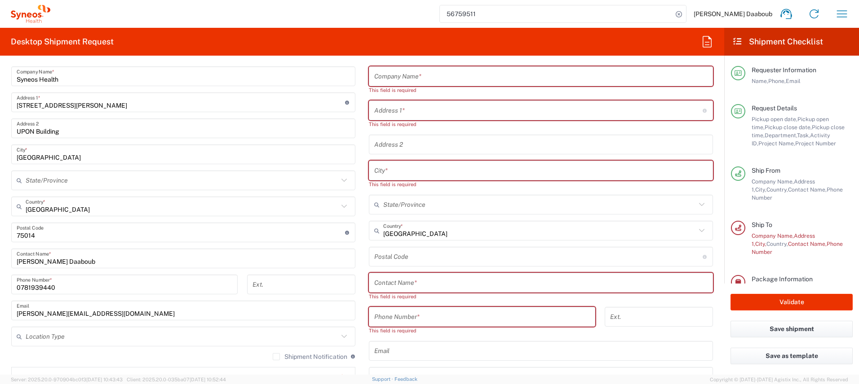
click at [410, 238] on input "[GEOGRAPHIC_DATA]" at bounding box center [539, 231] width 313 height 16
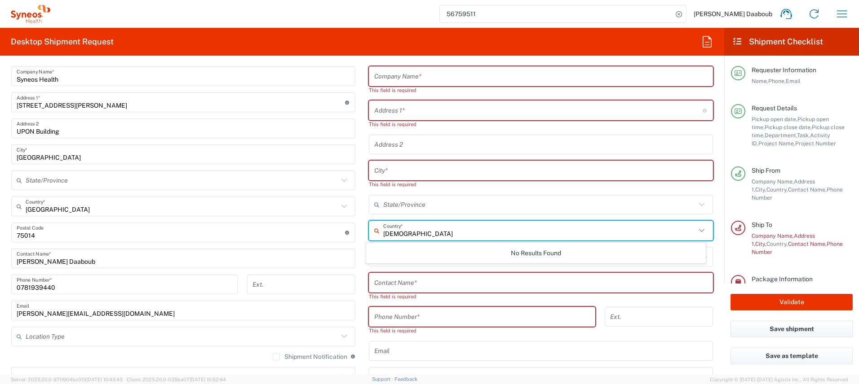
click at [410, 229] on input "[DEMOGRAPHIC_DATA]" at bounding box center [539, 231] width 313 height 16
click at [410, 239] on div "[DEMOGRAPHIC_DATA] Country *" at bounding box center [541, 231] width 344 height 20
click at [406, 234] on input "[DEMOGRAPHIC_DATA]" at bounding box center [539, 231] width 313 height 16
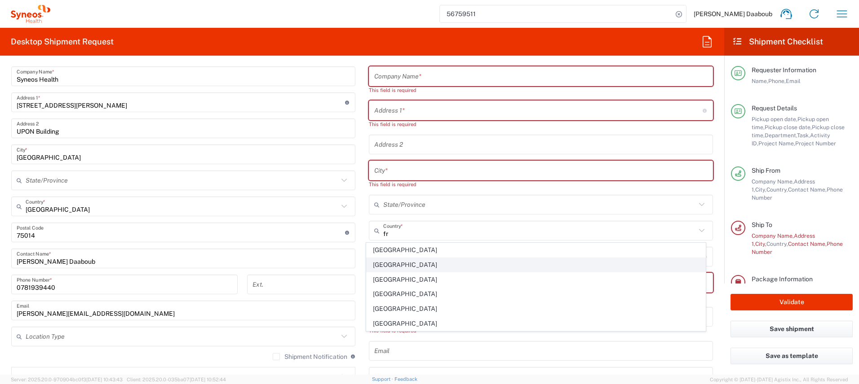
click at [384, 266] on span "[GEOGRAPHIC_DATA]" at bounding box center [535, 265] width 339 height 14
type input "[GEOGRAPHIC_DATA]"
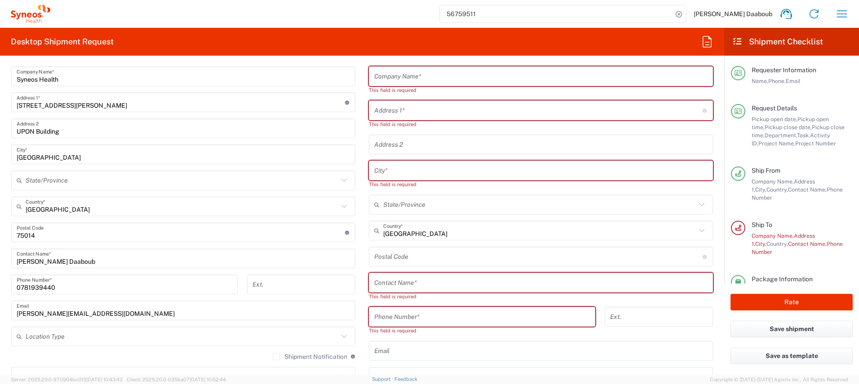
click at [399, 112] on input "text" at bounding box center [538, 111] width 328 height 16
paste input "[STREET_ADDRESS]"
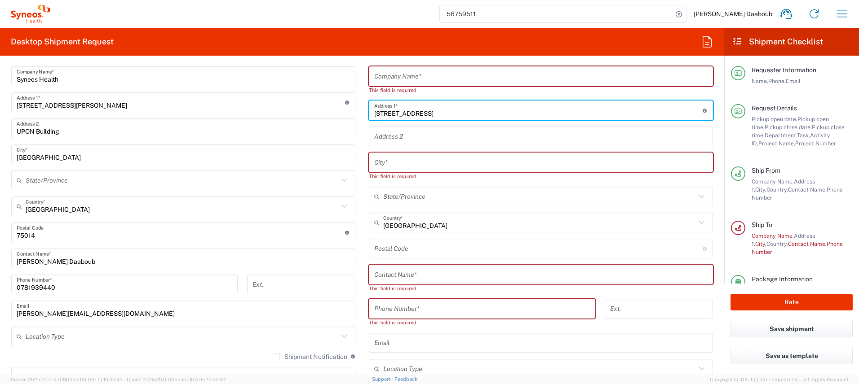
type input "[STREET_ADDRESS]"
click at [389, 81] on input "text" at bounding box center [540, 77] width 333 height 16
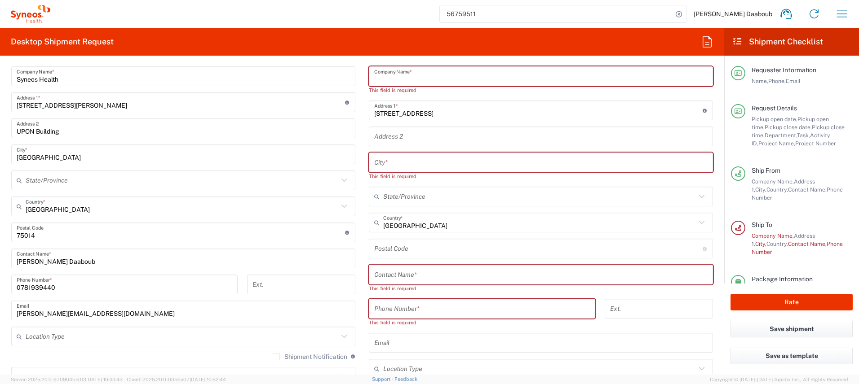
paste input "[PERSON_NAME]"
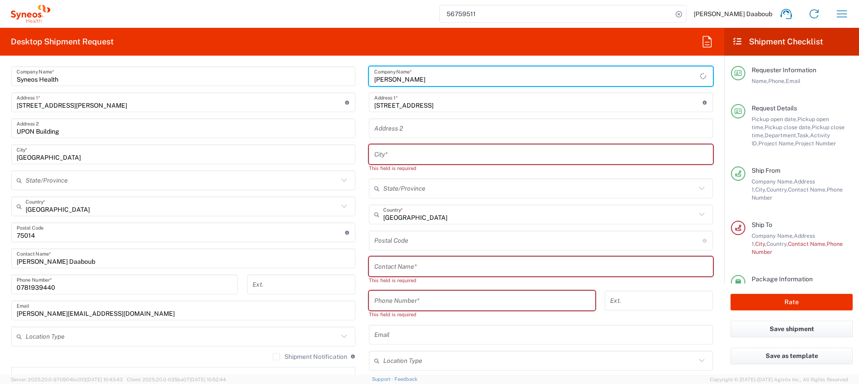
type input "[PERSON_NAME]"
click at [403, 261] on input "text" at bounding box center [540, 267] width 333 height 16
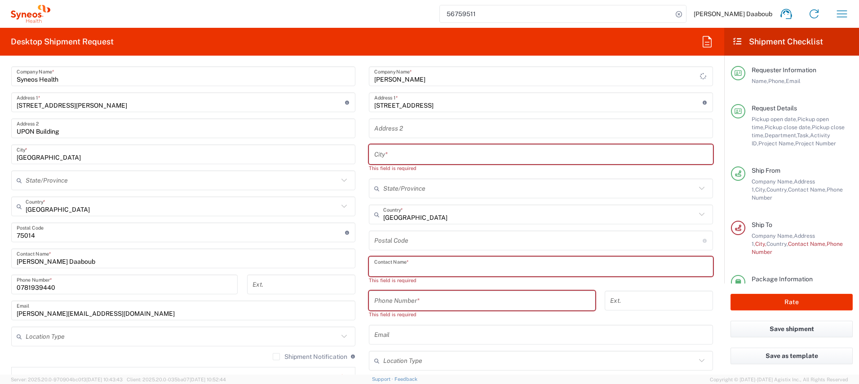
paste input "[PERSON_NAME]"
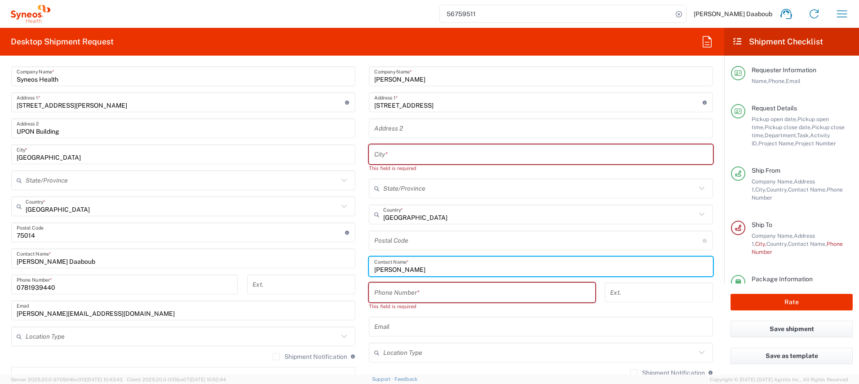
type input "[PERSON_NAME]"
click at [387, 241] on input "undefined" at bounding box center [538, 241] width 328 height 16
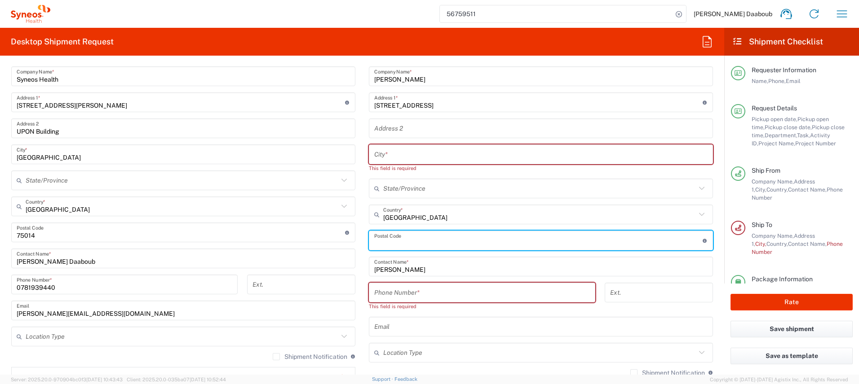
paste input "91700"
type input "91700"
click at [399, 153] on input "text" at bounding box center [540, 155] width 333 height 16
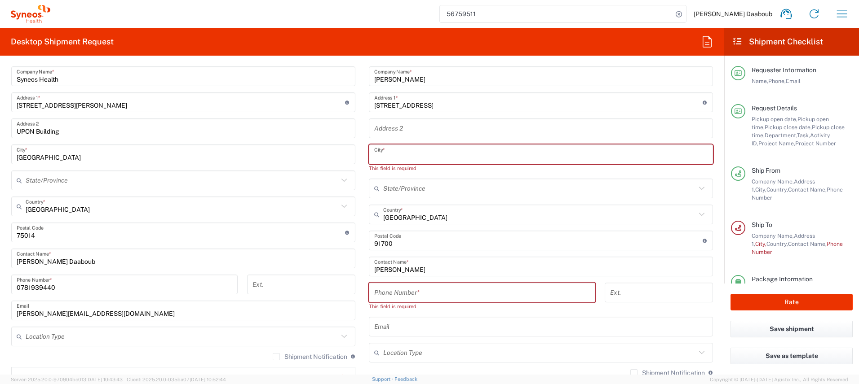
paste input "[GEOGRAPHIC_DATA][PERSON_NAME]"
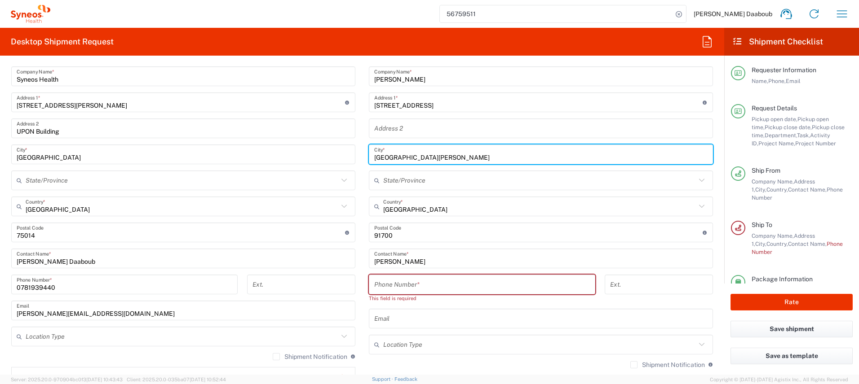
type input "[GEOGRAPHIC_DATA][PERSON_NAME]"
click at [392, 290] on input "tel" at bounding box center [482, 285] width 216 height 16
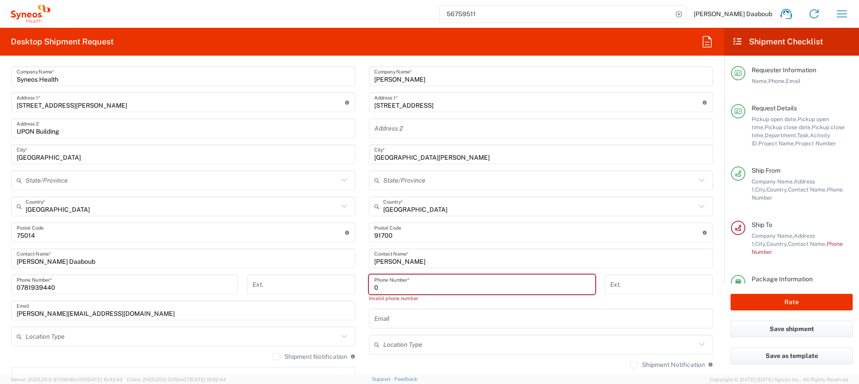
paste input "6 03 68 19 79"
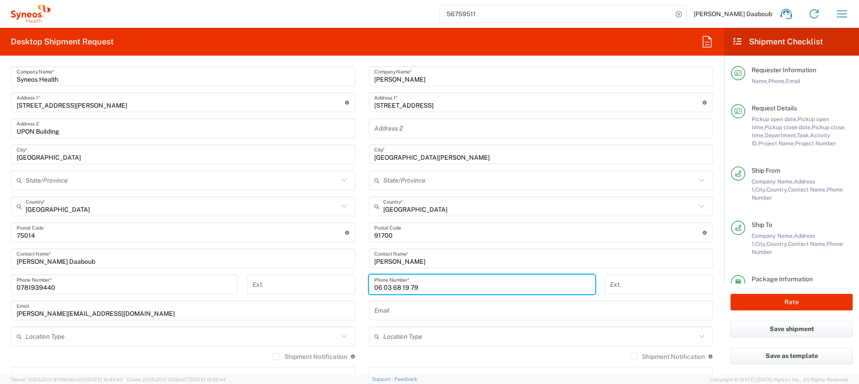
type input "06 03 68 19 79"
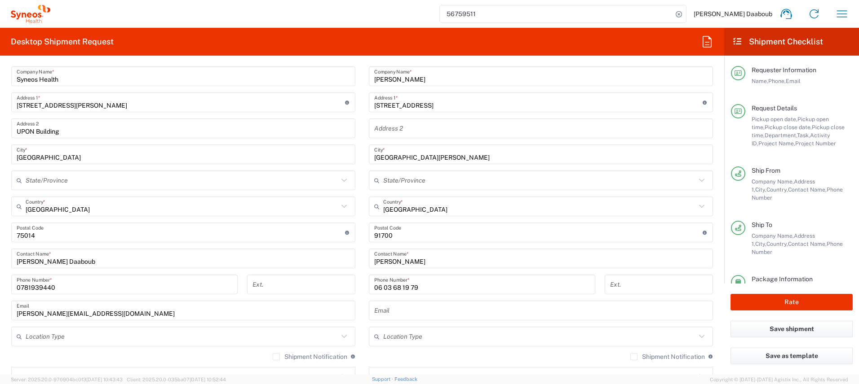
drag, startPoint x: 394, startPoint y: 319, endPoint x: 387, endPoint y: 310, distance: 11.6
click at [393, 319] on div "Email" at bounding box center [541, 311] width 344 height 20
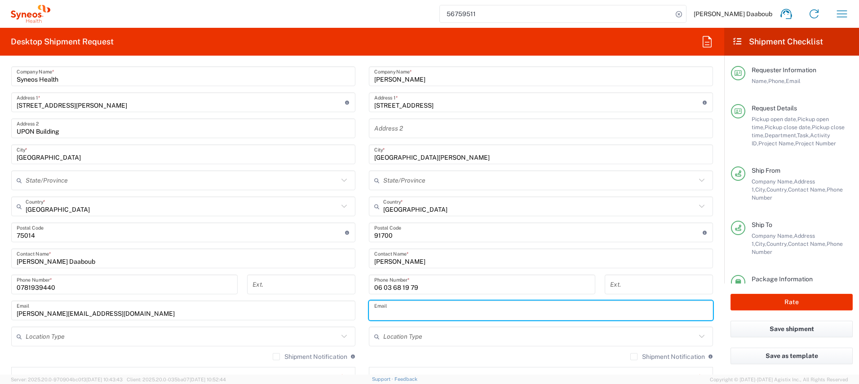
click at [387, 310] on input "text" at bounding box center [540, 311] width 333 height 16
paste input "[PERSON_NAME][EMAIL_ADDRESS][DOMAIN_NAME]"
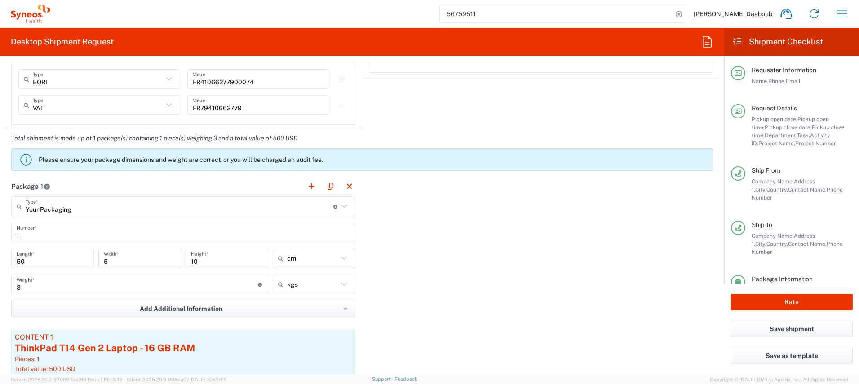
scroll to position [896, 0]
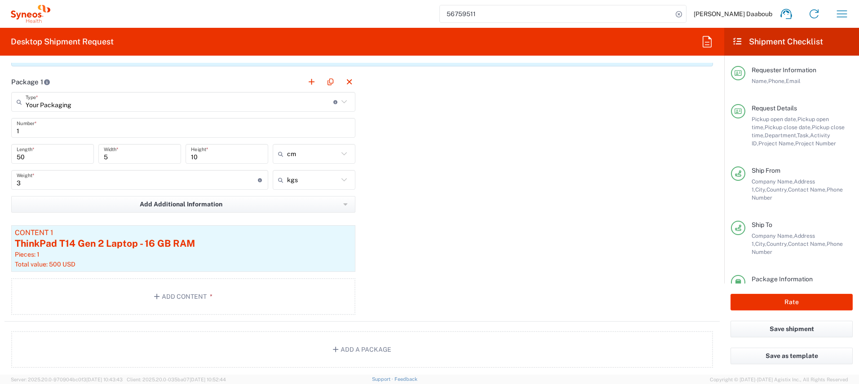
type input "[PERSON_NAME][EMAIL_ADDRESS][DOMAIN_NAME]"
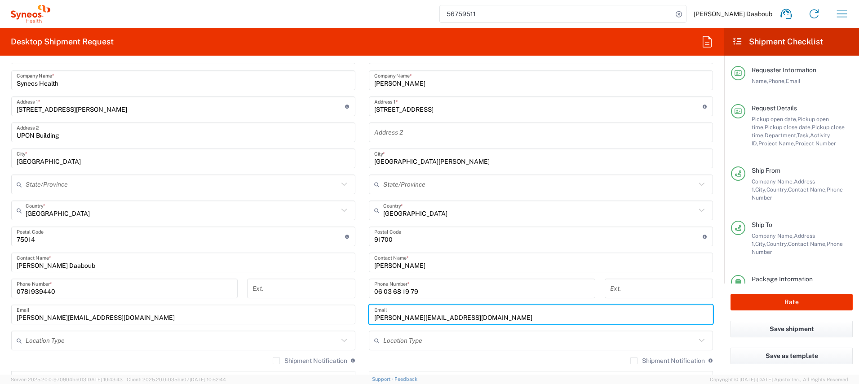
scroll to position [393, 0]
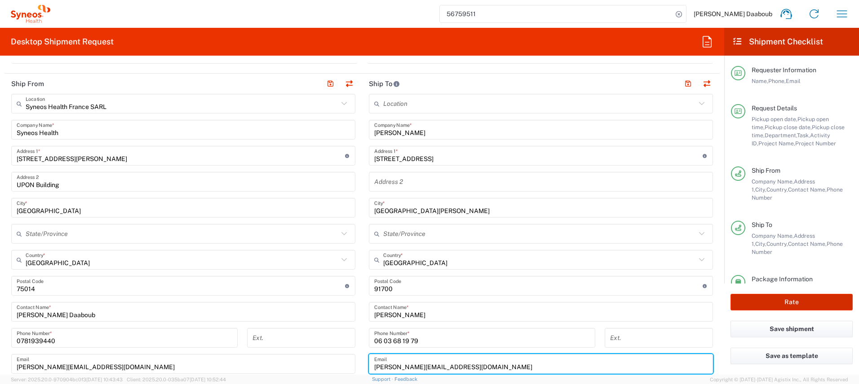
click at [762, 304] on button "Rate" at bounding box center [791, 302] width 122 height 17
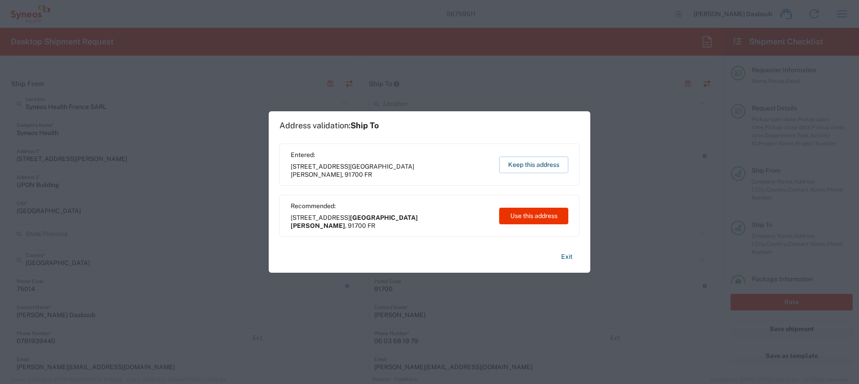
click at [559, 231] on div "Recommended: [STREET_ADDRESS][PERSON_NAME] Use this address" at bounding box center [429, 216] width 300 height 42
click at [551, 220] on button "Use this address" at bounding box center [533, 216] width 69 height 17
type input "[GEOGRAPHIC_DATA][PERSON_NAME]"
type input "[GEOGRAPHIC_DATA]"
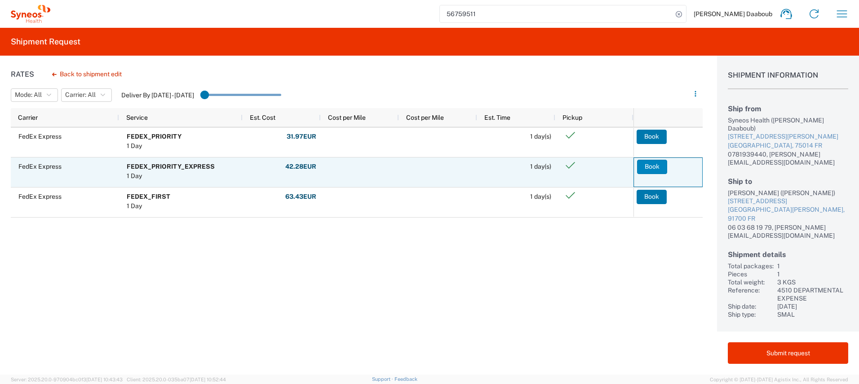
click at [649, 167] on button "Book" at bounding box center [652, 167] width 30 height 14
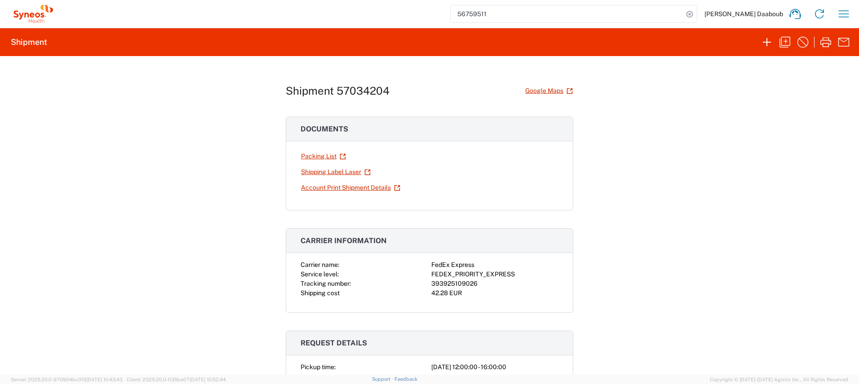
click at [458, 282] on div "393925109026" at bounding box center [494, 283] width 127 height 9
click at [457, 282] on div "393925109026" at bounding box center [494, 283] width 127 height 9
copy div "393925109026"
click at [329, 169] on link "Shipping Label Laser" at bounding box center [335, 172] width 71 height 16
click at [781, 42] on icon "button" at bounding box center [784, 42] width 11 height 11
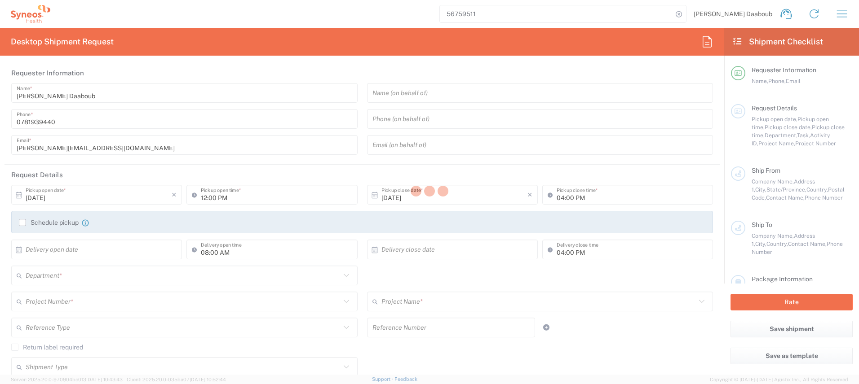
type textarea "[PERSON_NAME][EMAIL_ADDRESS][DOMAIN_NAME]"
type input "Syneos Health France SARL"
type input "Syneos Health"
type input "[STREET_ADDRESS][PERSON_NAME]"
type input "UPON Building"
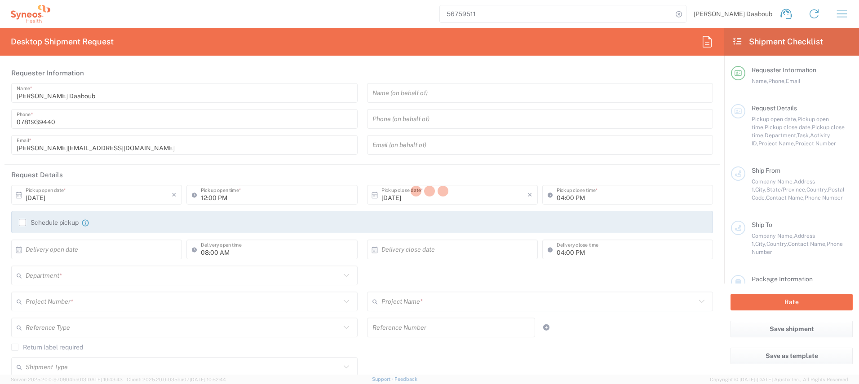
type input "[GEOGRAPHIC_DATA]"
type input "75014"
type input "[PERSON_NAME] Daaboub"
type input "0781939440"
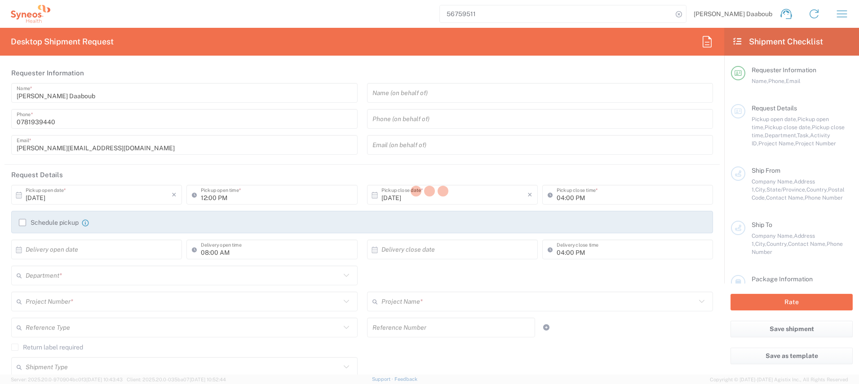
type input "[PERSON_NAME][EMAIL_ADDRESS][DOMAIN_NAME]"
type input "[PERSON_NAME]"
type input "[STREET_ADDRESS]"
type input "[GEOGRAPHIC_DATA][PERSON_NAME]"
type input "[GEOGRAPHIC_DATA]"
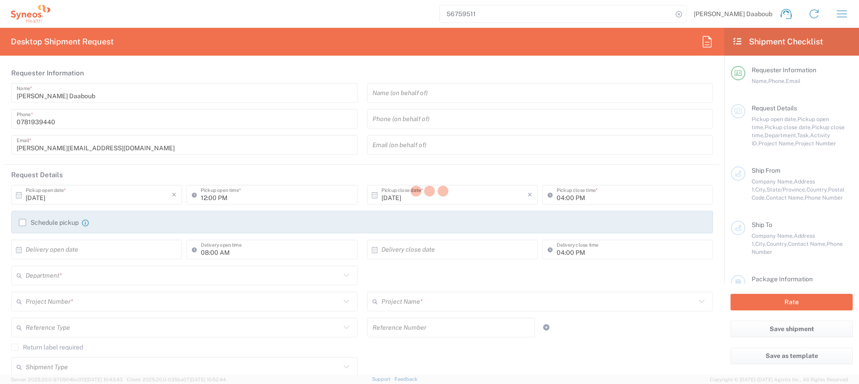
type input "91700"
type input "[PERSON_NAME]"
type input "06 03 68 19 79"
type input "[PERSON_NAME][EMAIL_ADDRESS][DOMAIN_NAME]"
type input "Sender/Shipper"
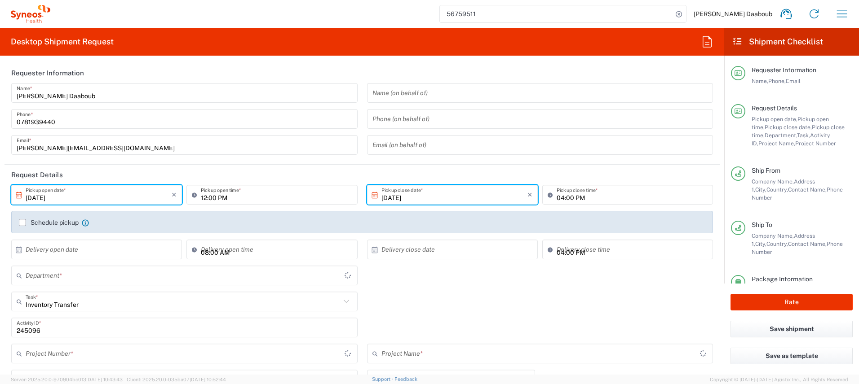
type input "4510"
type input "4510 DEPARTMENTAL EXPENSE"
type input "Your Packaging"
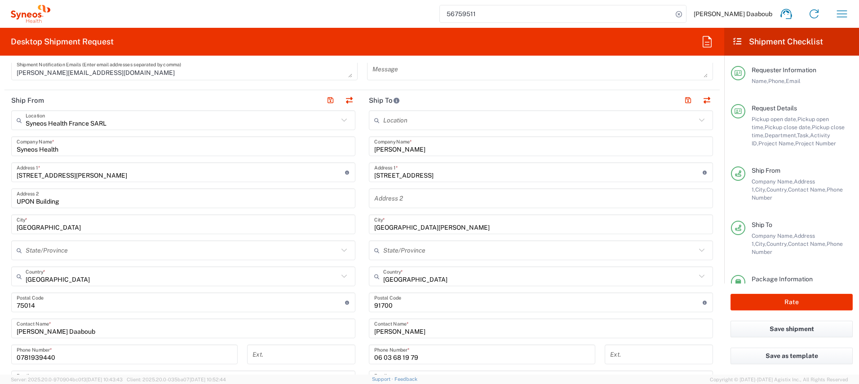
scroll to position [382, 0]
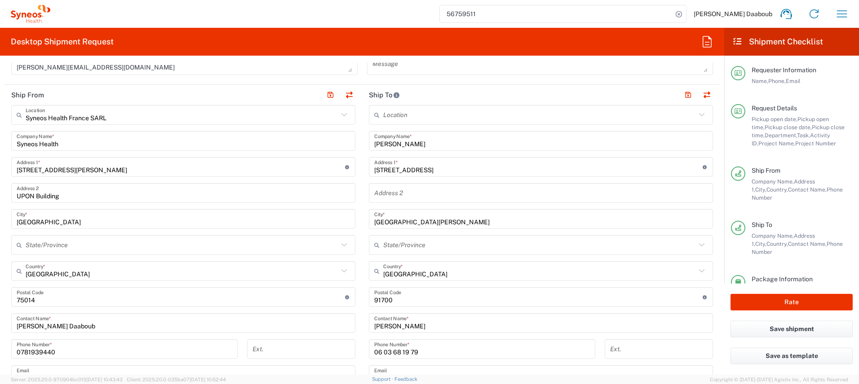
click at [393, 146] on input "[PERSON_NAME]" at bounding box center [540, 141] width 333 height 16
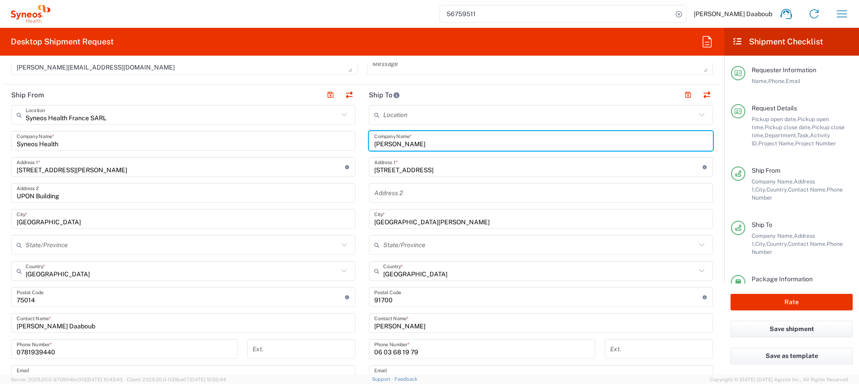
click at [393, 146] on input "[PERSON_NAME]" at bounding box center [540, 141] width 333 height 16
